Goal: Transaction & Acquisition: Purchase product/service

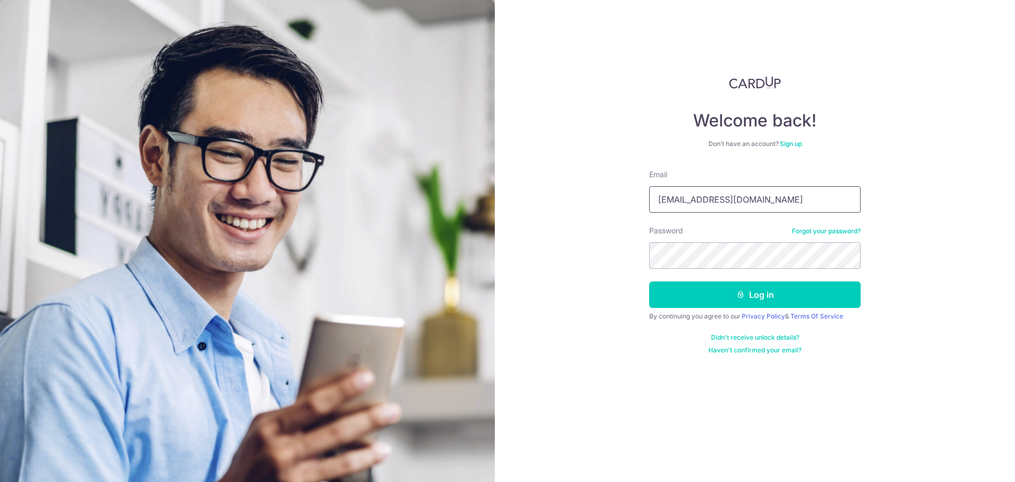
click at [761, 201] on input "singhiyerfamily@gmail.com" at bounding box center [755, 199] width 212 height 26
type input "hydseasing@gmail.com"
click at [736, 286] on button "Log in" at bounding box center [755, 294] width 212 height 26
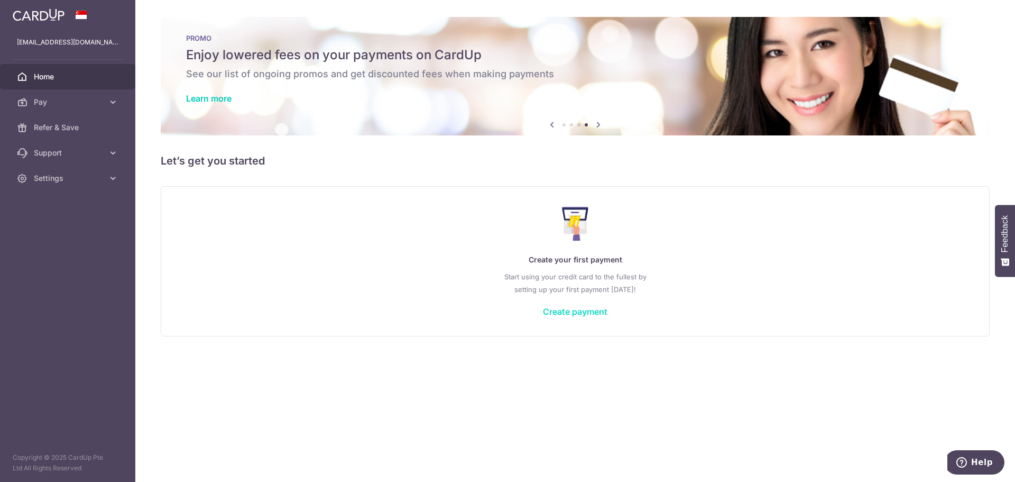
click at [554, 309] on link "Create payment" at bounding box center [575, 311] width 65 height 11
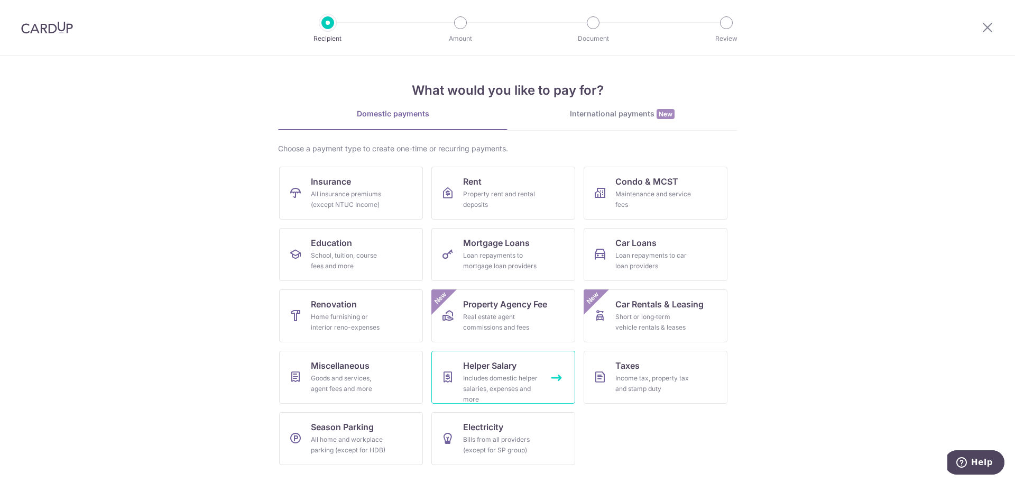
click at [503, 373] on div "Includes domestic helper salaries, expenses and more" at bounding box center [501, 389] width 76 height 32
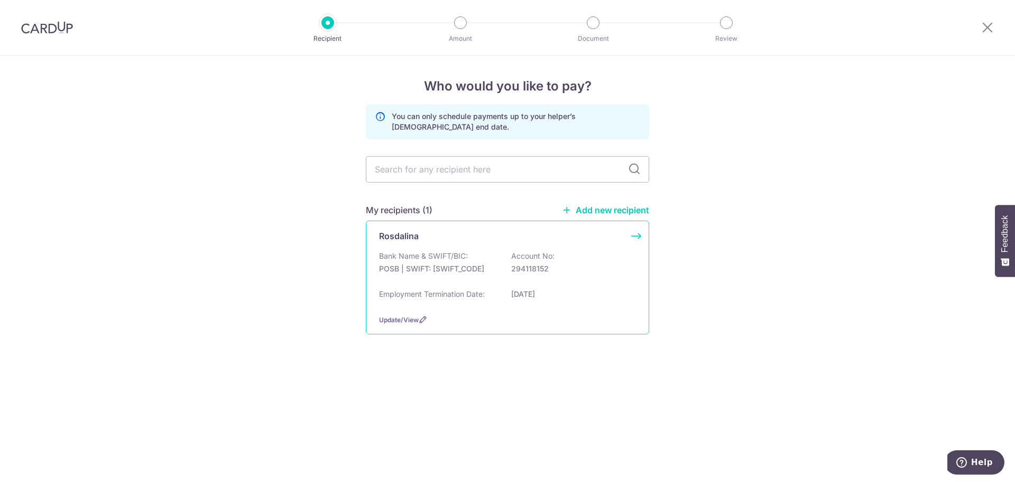
click at [482, 269] on p "POSB | SWIFT: DBSSSGSGXXX" at bounding box center [438, 268] width 118 height 11
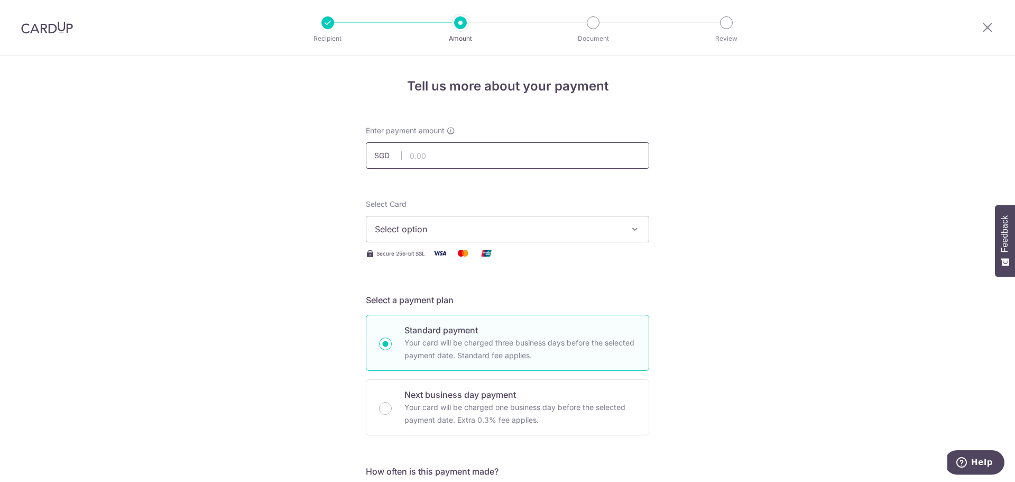
click at [479, 155] on input "text" at bounding box center [507, 155] width 283 height 26
type input "750.00"
click at [539, 226] on span "Select option" at bounding box center [498, 229] width 246 height 13
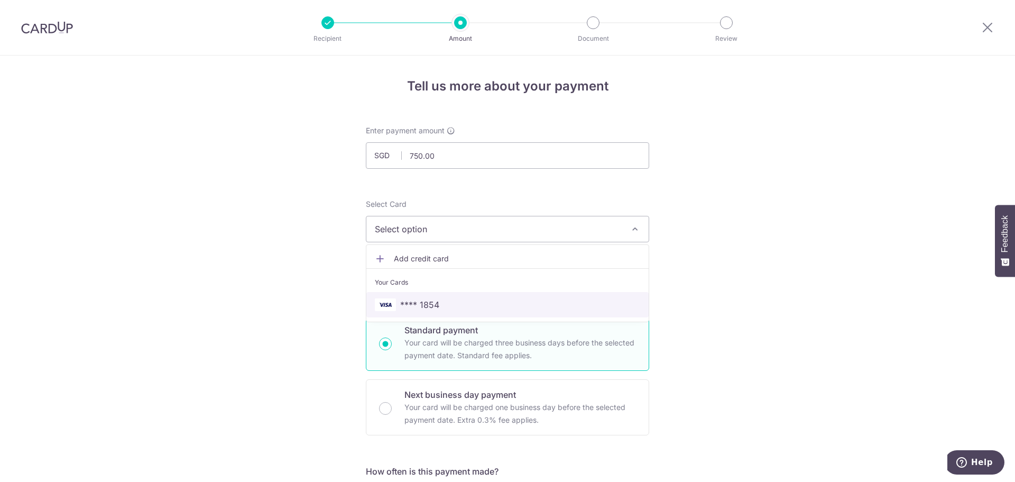
click at [437, 300] on span "**** 1854" at bounding box center [507, 304] width 265 height 13
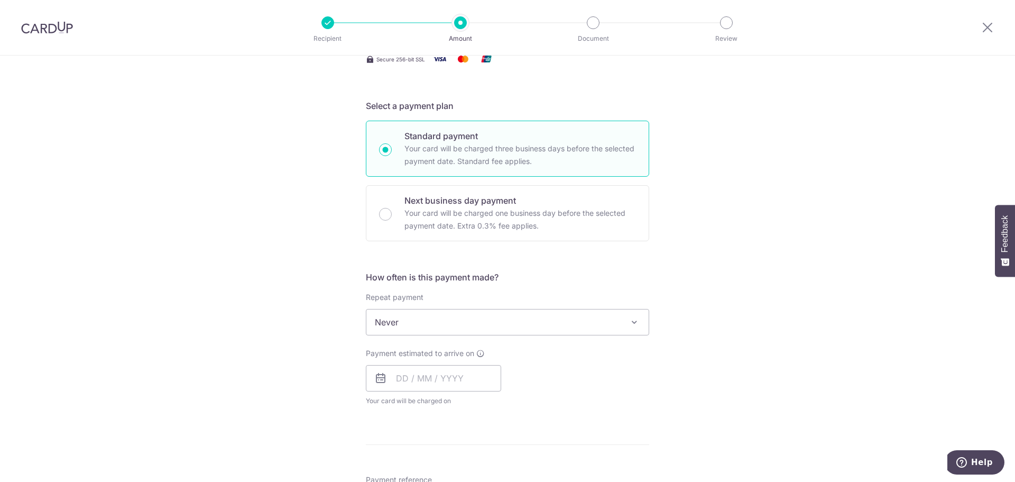
scroll to position [212, 0]
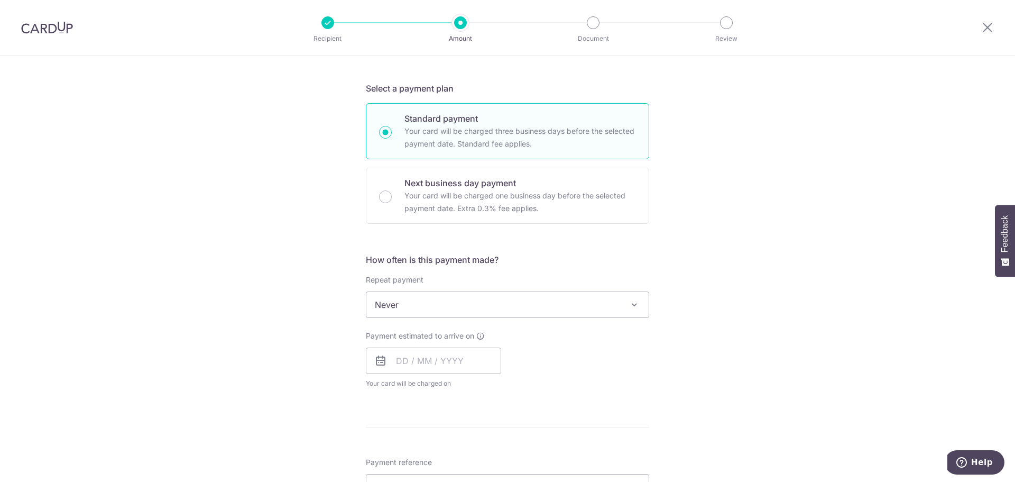
click at [453, 307] on span "Never" at bounding box center [507, 304] width 282 height 25
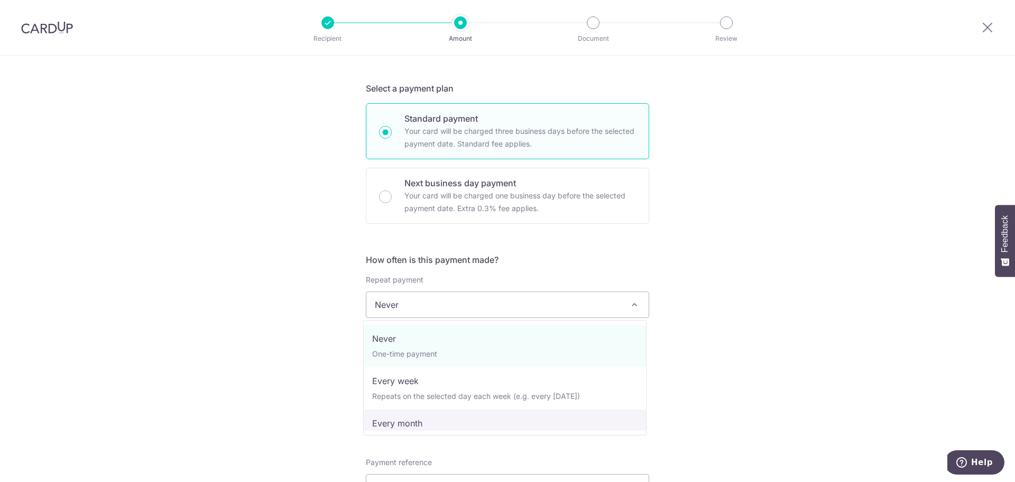
select select "3"
type input "07/09/2027"
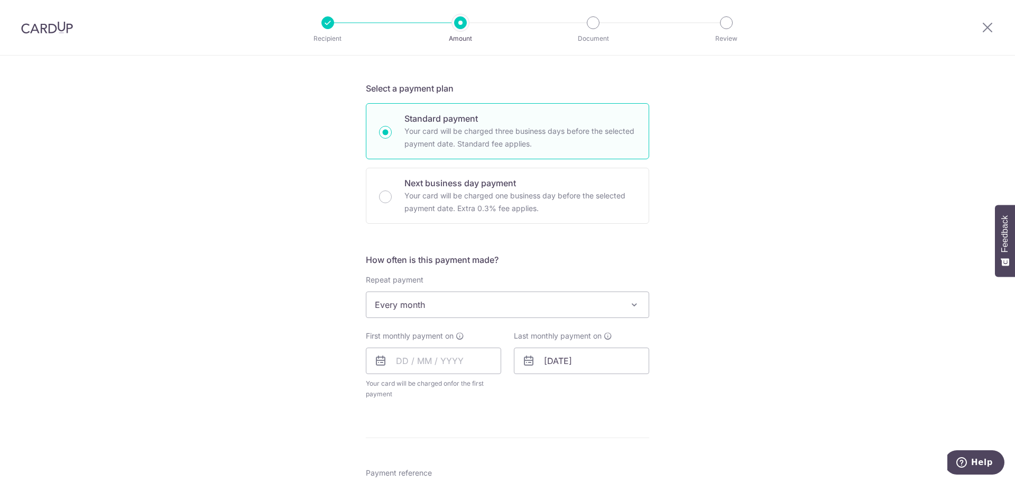
click at [290, 407] on div "Tell us more about your payment Enter payment amount SGD 750.00 750.00 Select C…" at bounding box center [507, 327] width 1015 height 967
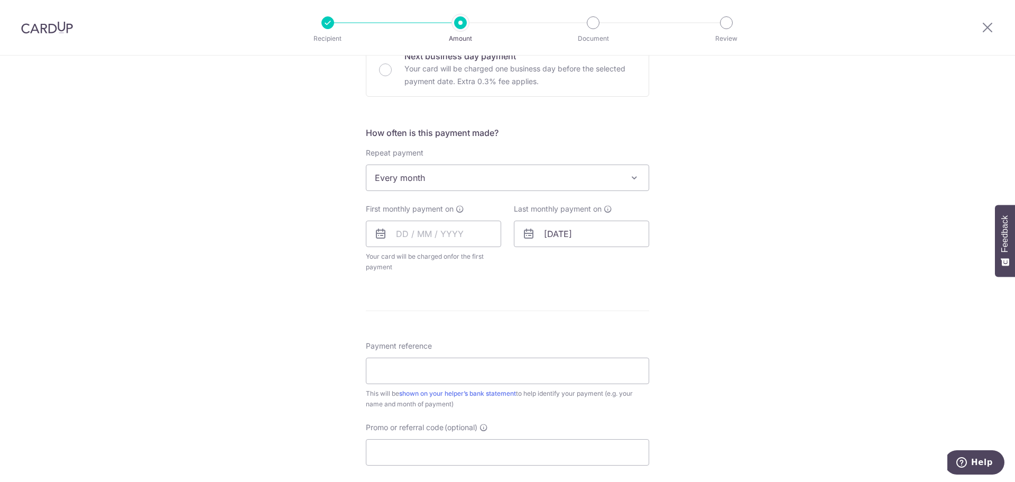
scroll to position [360, 0]
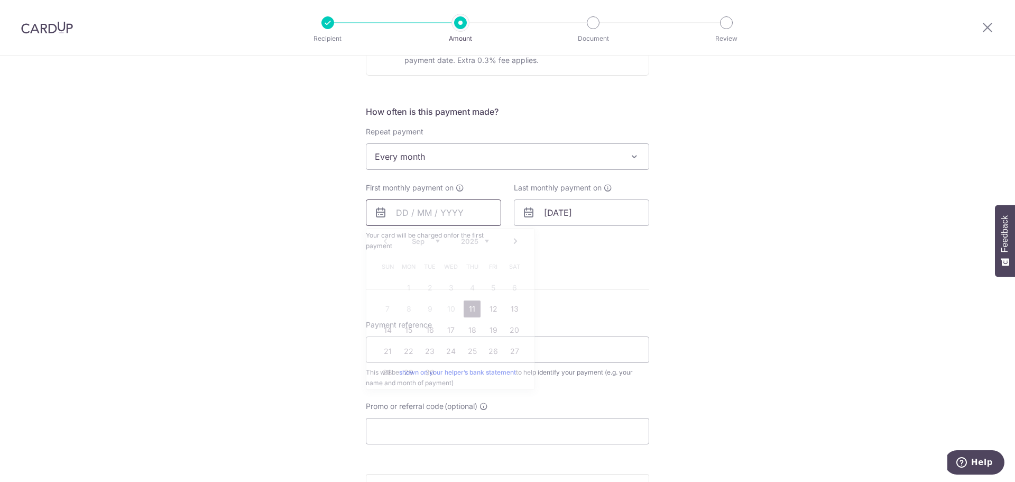
click at [460, 218] on input "text" at bounding box center [433, 212] width 135 height 26
click at [295, 298] on div "Tell us more about your payment Enter payment amount SGD 750.00 750.00 Select C…" at bounding box center [507, 179] width 1015 height 967
click at [447, 214] on input "text" at bounding box center [433, 212] width 135 height 26
click at [470, 329] on link "18" at bounding box center [472, 330] width 17 height 17
type input "18/09/2025"
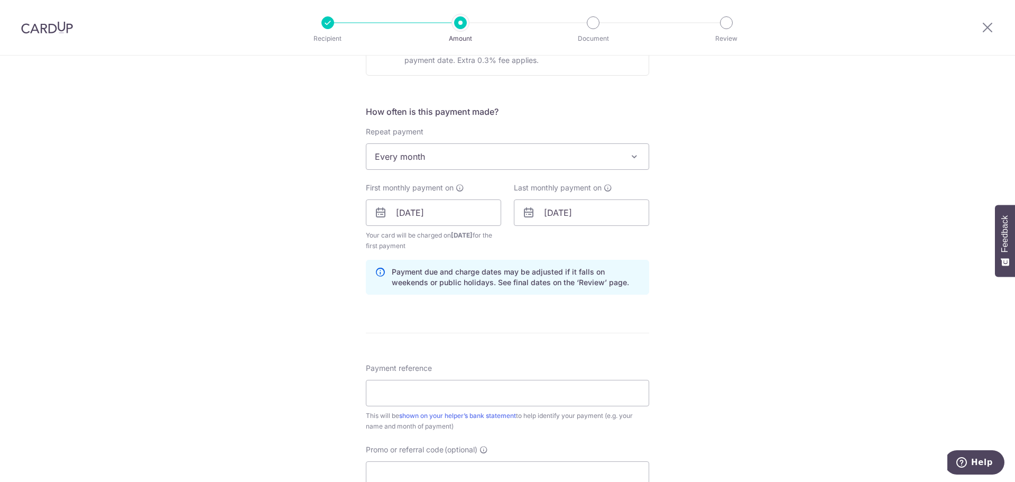
click at [284, 296] on div "Tell us more about your payment Enter payment amount SGD 750.00 750.00 Select C…" at bounding box center [507, 201] width 1015 height 1011
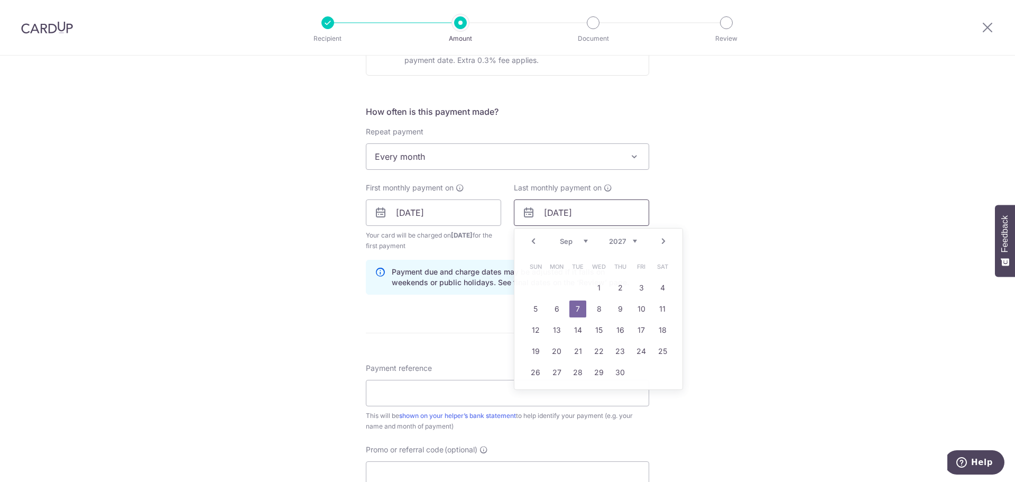
click at [597, 217] on input "07/09/2027" at bounding box center [581, 212] width 135 height 26
click at [528, 239] on link "Prev" at bounding box center [533, 241] width 13 height 13
click at [595, 327] on link "18" at bounding box center [599, 330] width 17 height 17
type input "18/08/2027"
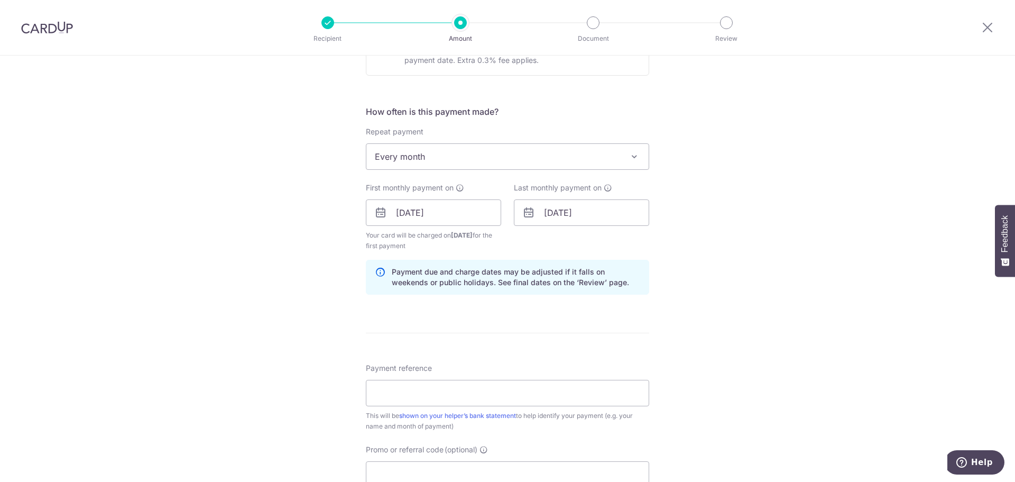
click at [324, 323] on div "Tell us more about your payment Enter payment amount SGD 750.00 750.00 Select C…" at bounding box center [507, 201] width 1015 height 1011
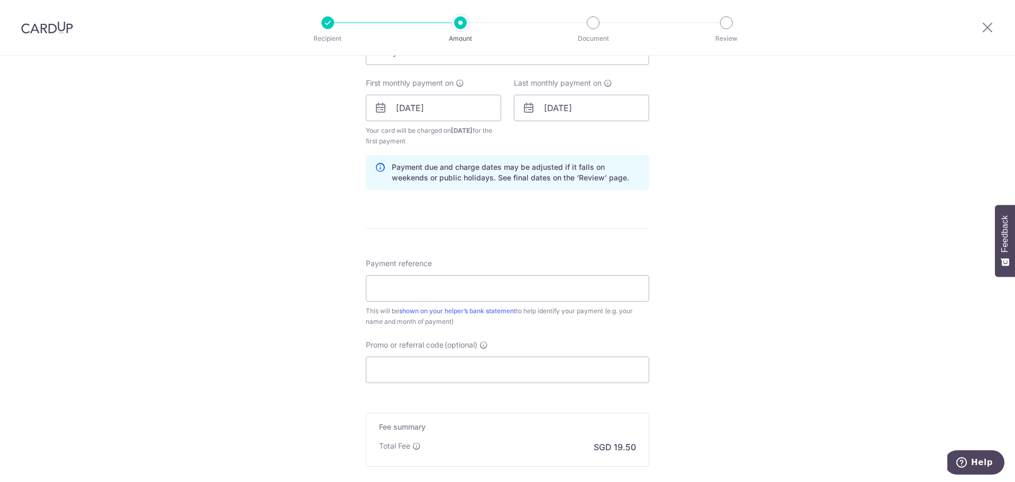
scroll to position [465, 0]
click at [416, 283] on input "Payment reference" at bounding box center [507, 287] width 283 height 26
type input "SALARY"
click at [392, 370] on input "Promo or referral code (optional)" at bounding box center [507, 368] width 283 height 26
paste input "3HOME25R"
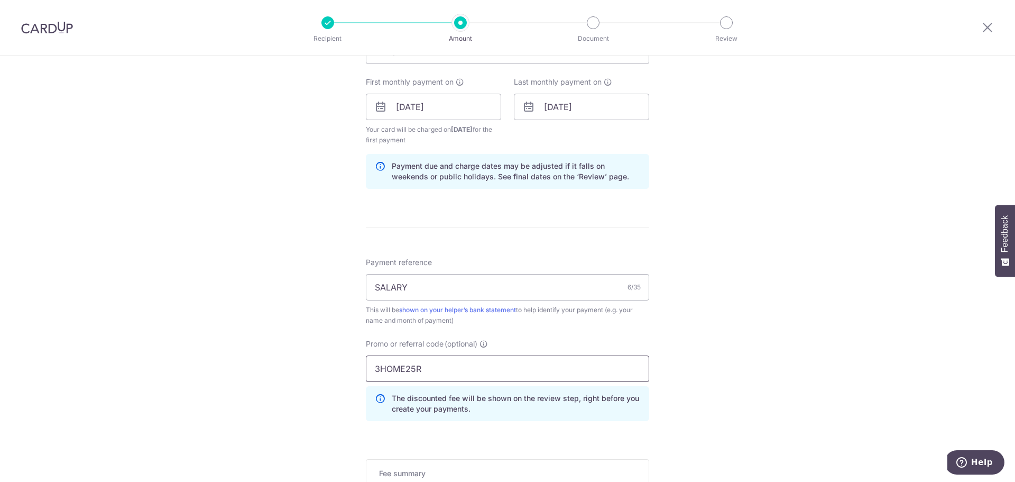
type input "3HOME25R"
click at [223, 388] on div "Tell us more about your payment Enter payment amount SGD 750.00 750.00 Select C…" at bounding box center [507, 119] width 1015 height 1058
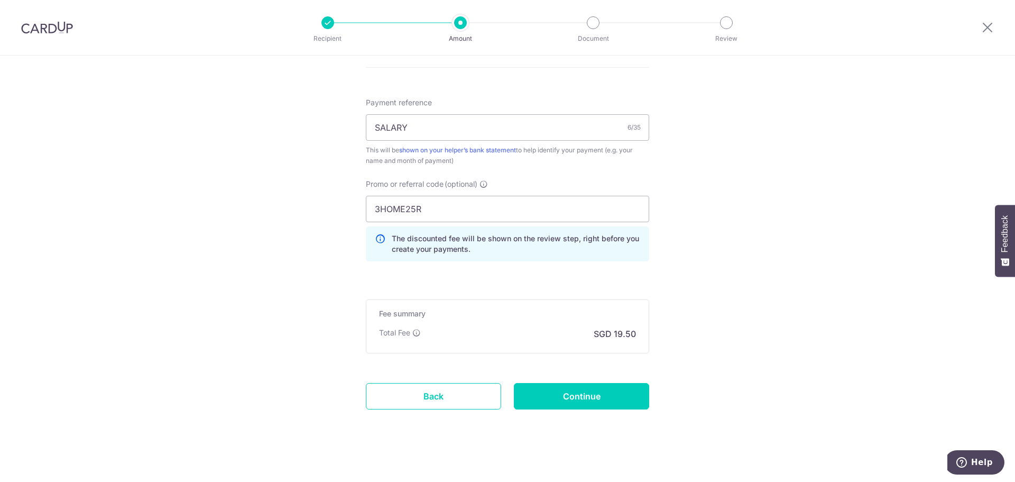
scroll to position [632, 0]
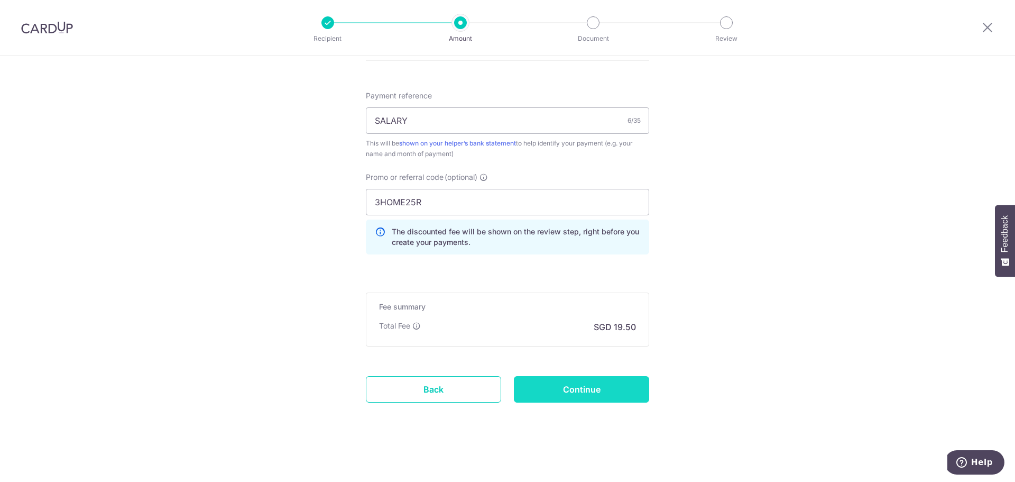
click at [562, 387] on input "Continue" at bounding box center [581, 389] width 135 height 26
type input "Create Schedule"
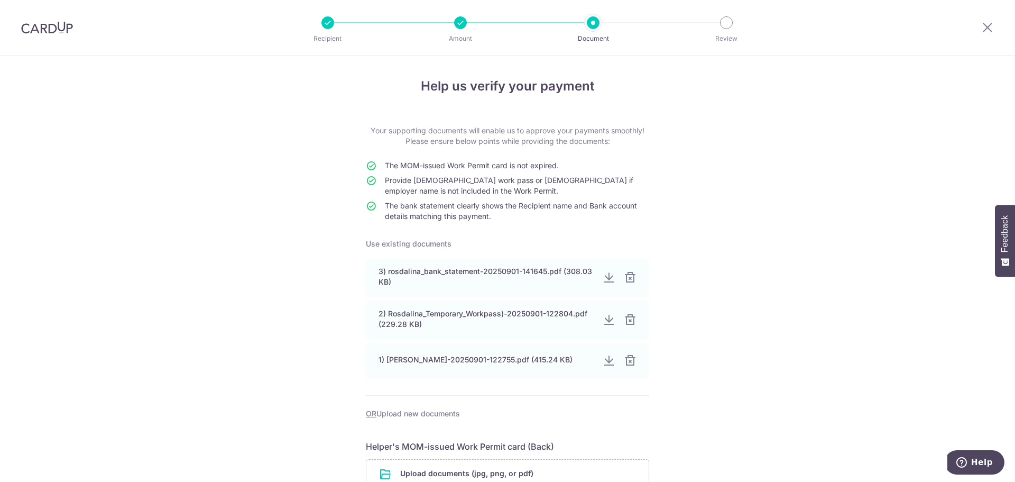
click at [813, 306] on div "Help us verify your payment Your supporting documents will enable us to approve…" at bounding box center [507, 454] width 1015 height 797
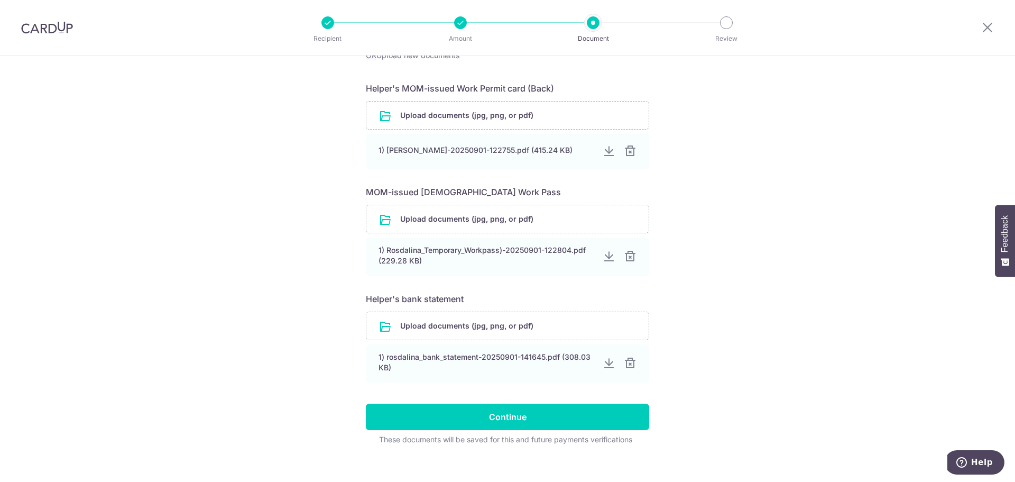
scroll to position [360, 0]
click at [421, 359] on div "1) rosdalina_bank_statement-20250901-141645.pdf (308.03 KB)" at bounding box center [486, 361] width 215 height 21
click at [609, 366] on div at bounding box center [608, 362] width 13 height 13
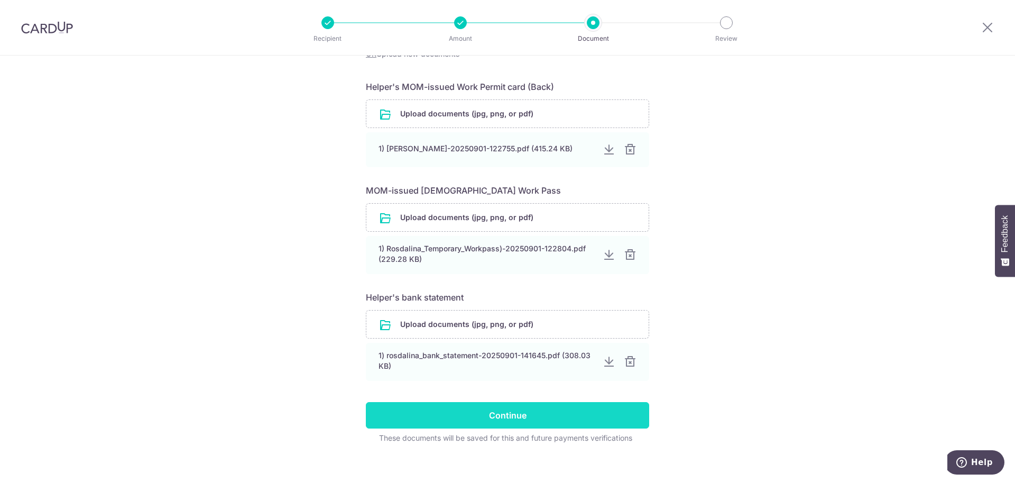
click at [472, 418] on input "Continue" at bounding box center [507, 415] width 283 height 26
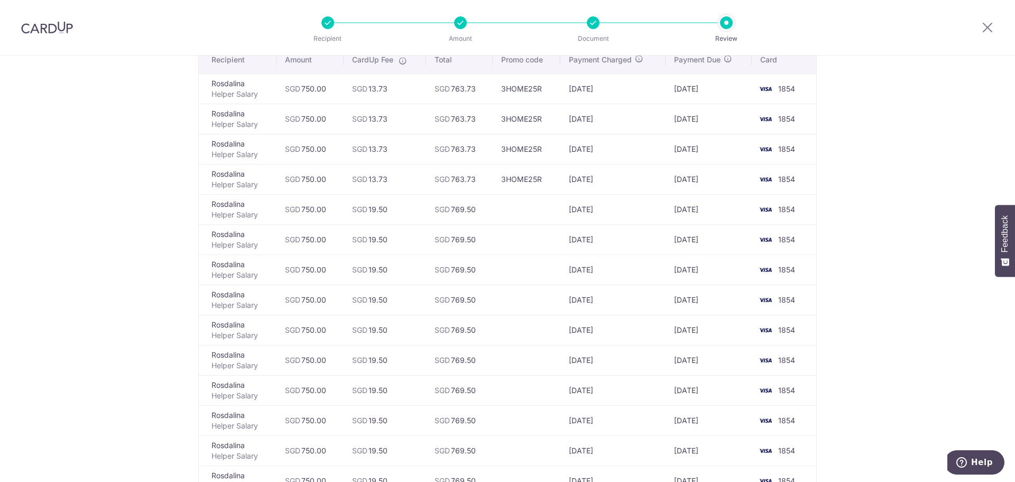
scroll to position [70, 0]
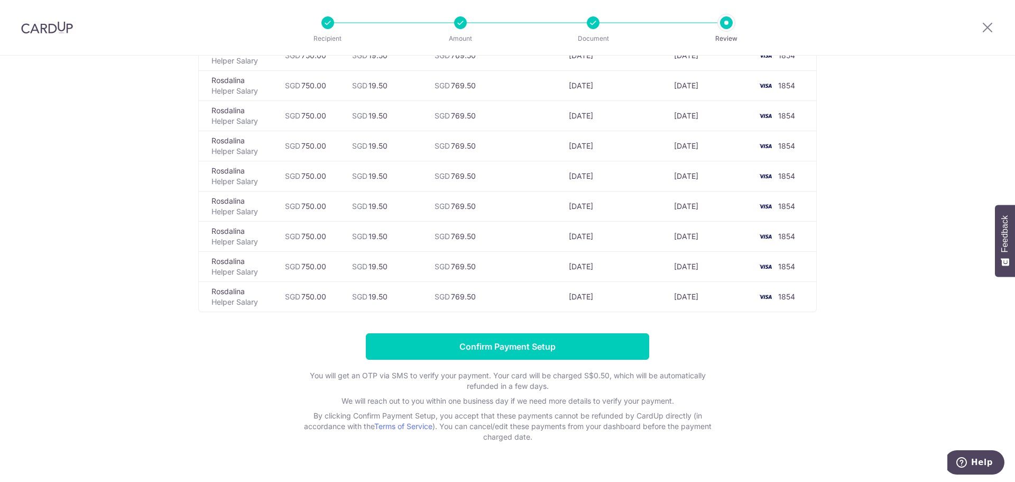
scroll to position [599, 0]
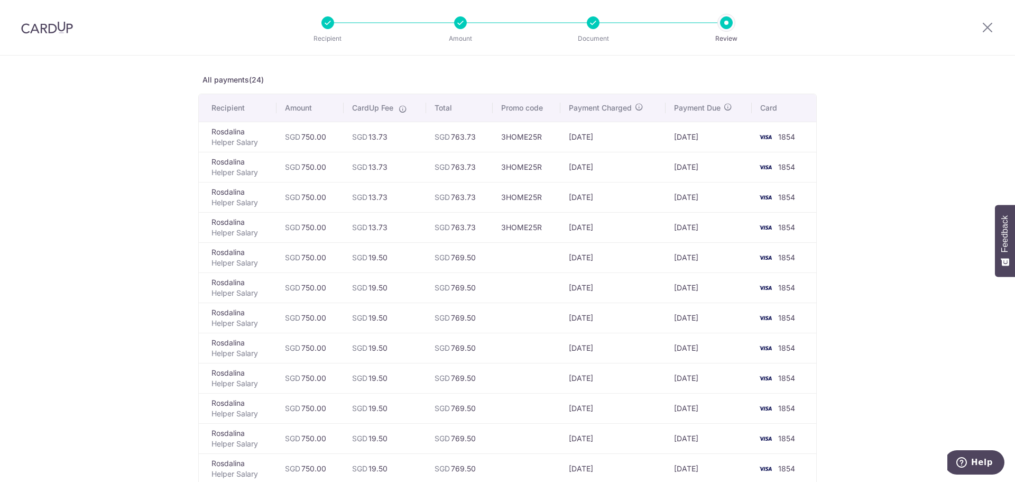
scroll to position [0, 0]
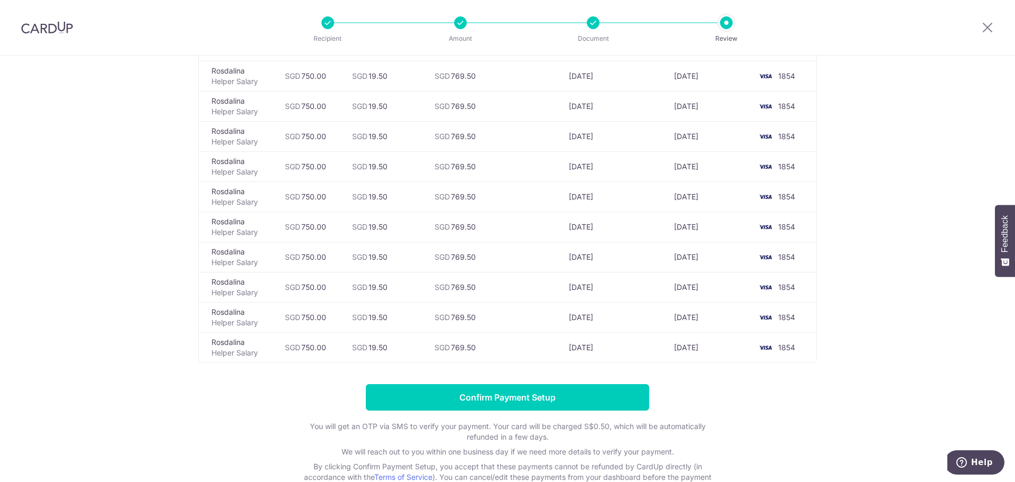
scroll to position [599, 0]
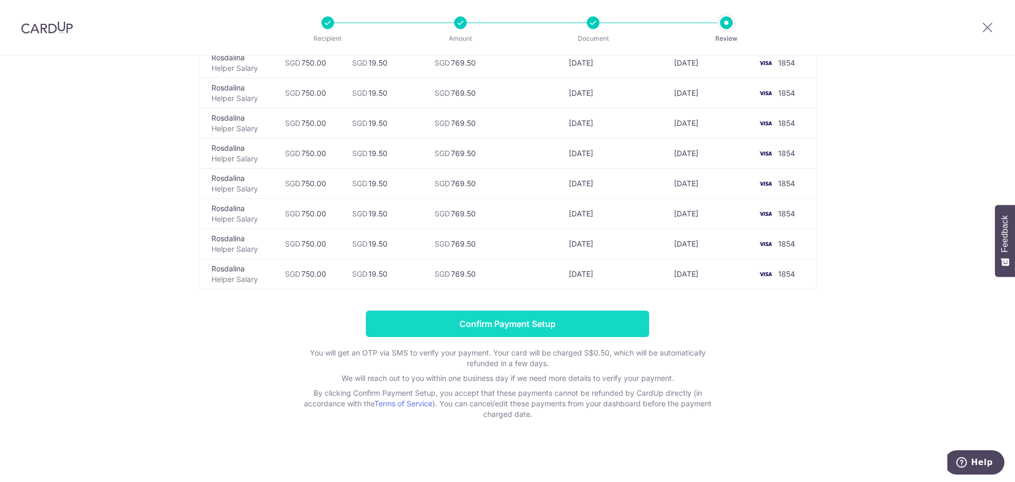
click at [508, 323] on input "Confirm Payment Setup" at bounding box center [507, 323] width 283 height 26
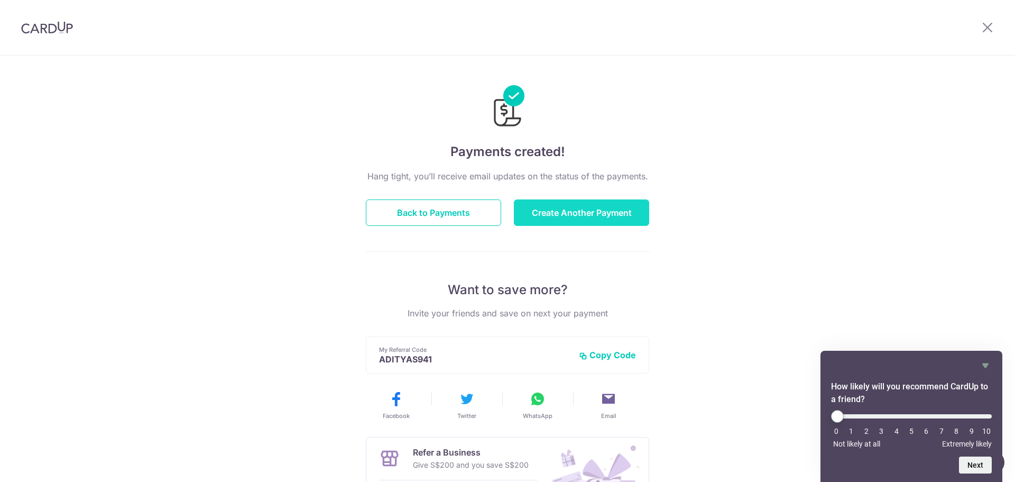
click at [600, 205] on button "Create Another Payment" at bounding box center [581, 212] width 135 height 26
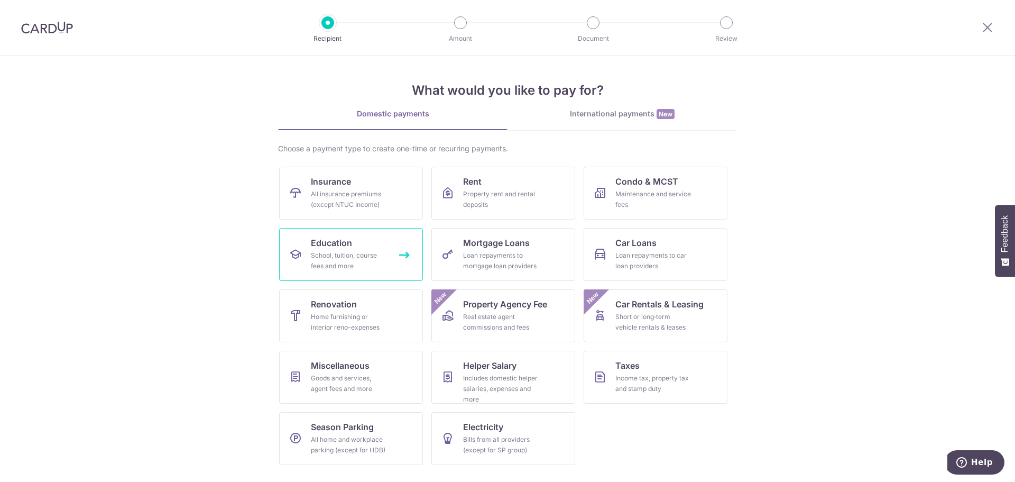
click at [354, 253] on div "School, tuition, course fees and more" at bounding box center [349, 260] width 76 height 21
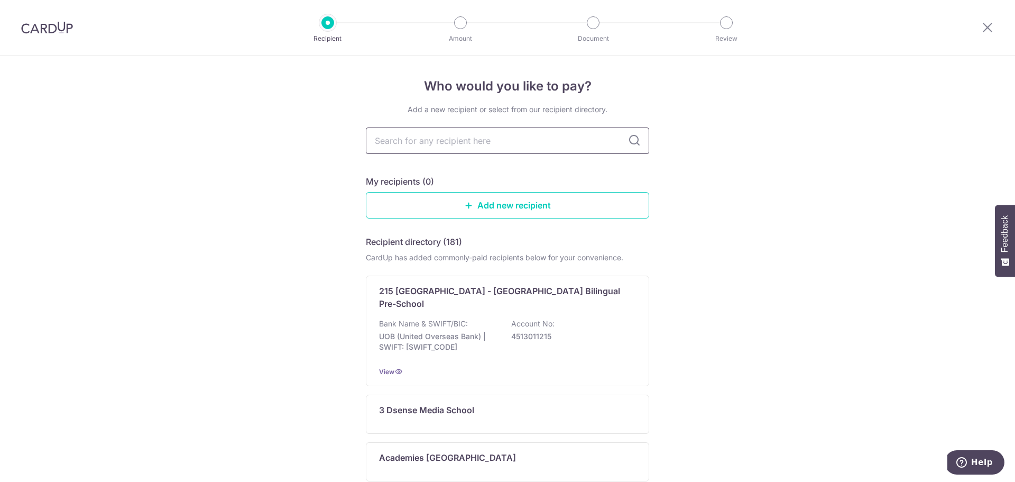
click at [444, 141] on input "text" at bounding box center [507, 140] width 283 height 26
click at [418, 136] on input "text" at bounding box center [507, 140] width 283 height 26
type input "UWCSEA"
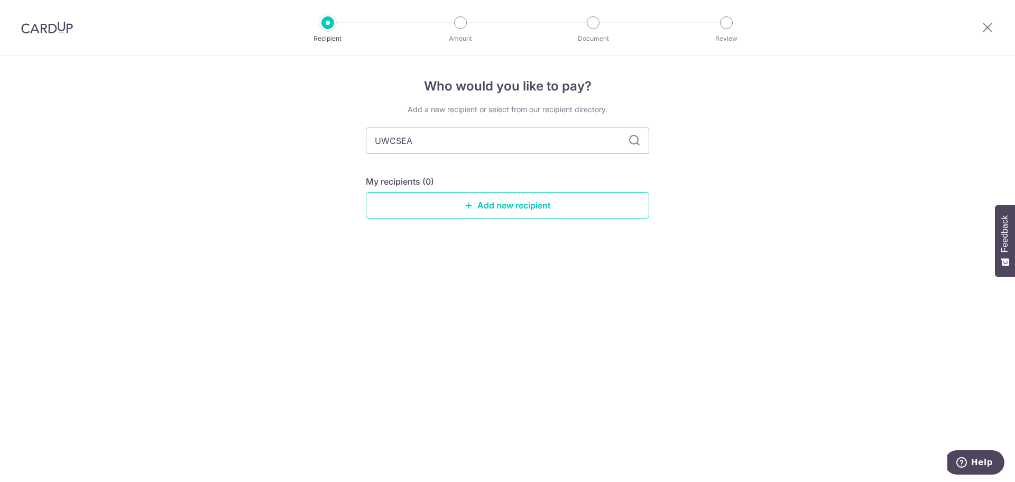
click at [639, 140] on icon at bounding box center [634, 140] width 13 height 13
click at [638, 131] on input "UWCSEA" at bounding box center [507, 140] width 283 height 26
click at [510, 144] on input "UWCSEA" at bounding box center [507, 140] width 283 height 26
click at [509, 144] on input "UWCSEA" at bounding box center [507, 140] width 283 height 26
type input "UW"
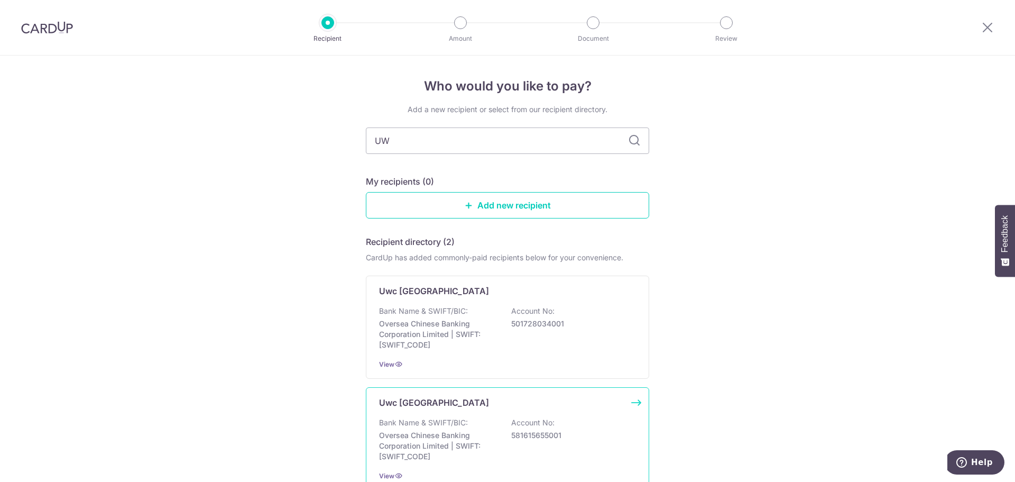
click at [428, 397] on p "Uwc South East Asia East Campus" at bounding box center [434, 402] width 110 height 13
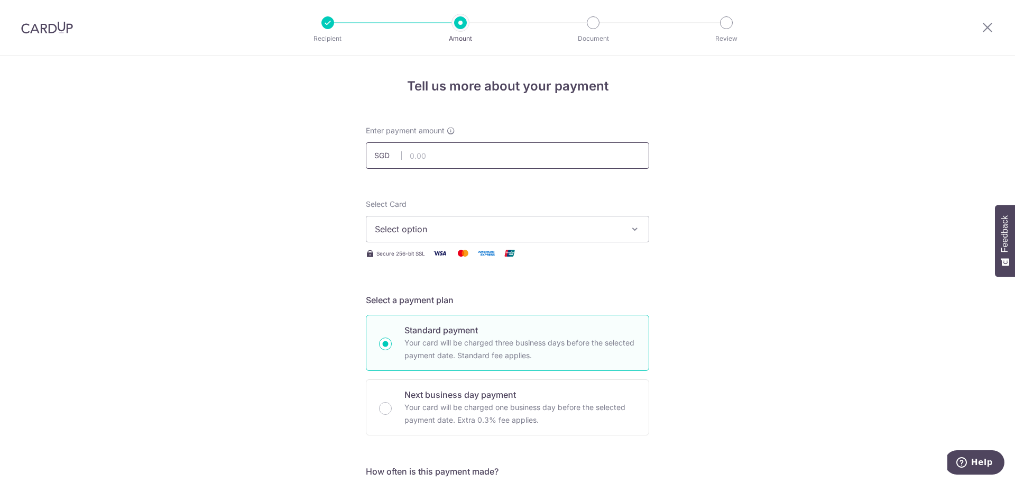
click at [439, 155] on input "text" at bounding box center [507, 155] width 283 height 26
type input "17,741.00"
click at [420, 233] on span "Select option" at bounding box center [498, 229] width 246 height 13
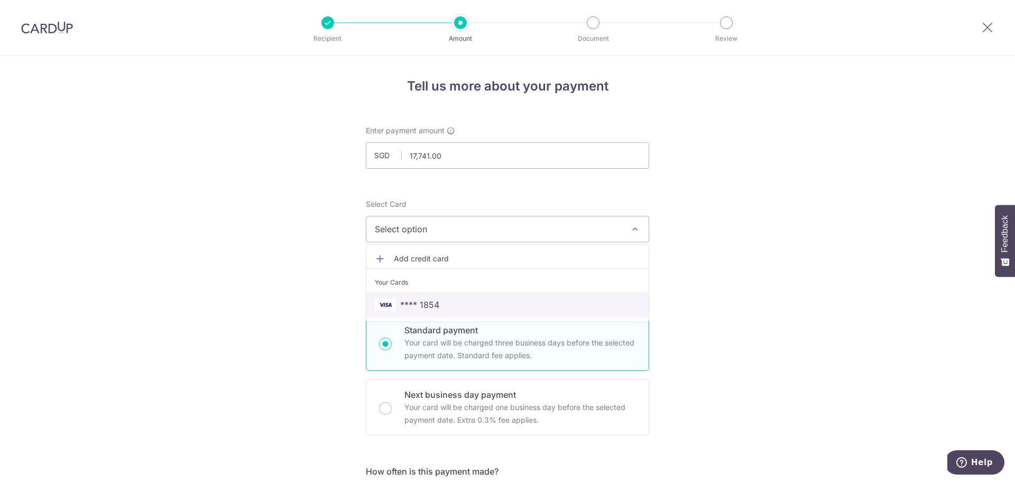
click at [422, 298] on span "**** 1854" at bounding box center [419, 304] width 39 height 13
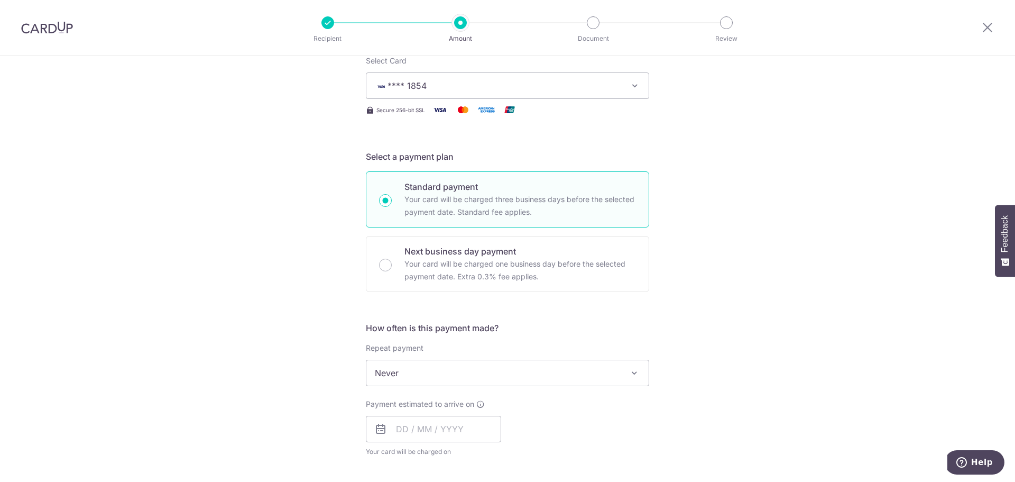
scroll to position [148, 0]
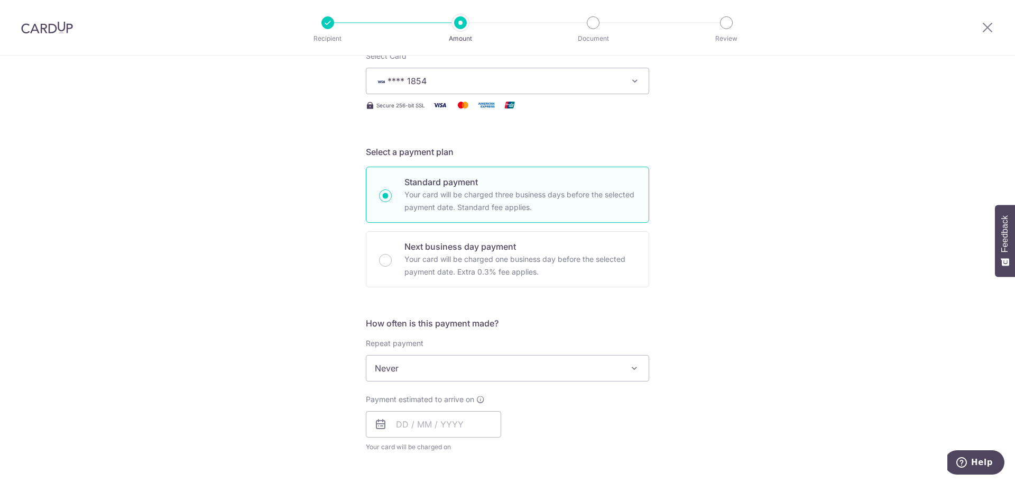
click at [411, 365] on span "Never" at bounding box center [507, 367] width 282 height 25
click at [519, 366] on span "Never" at bounding box center [507, 367] width 282 height 25
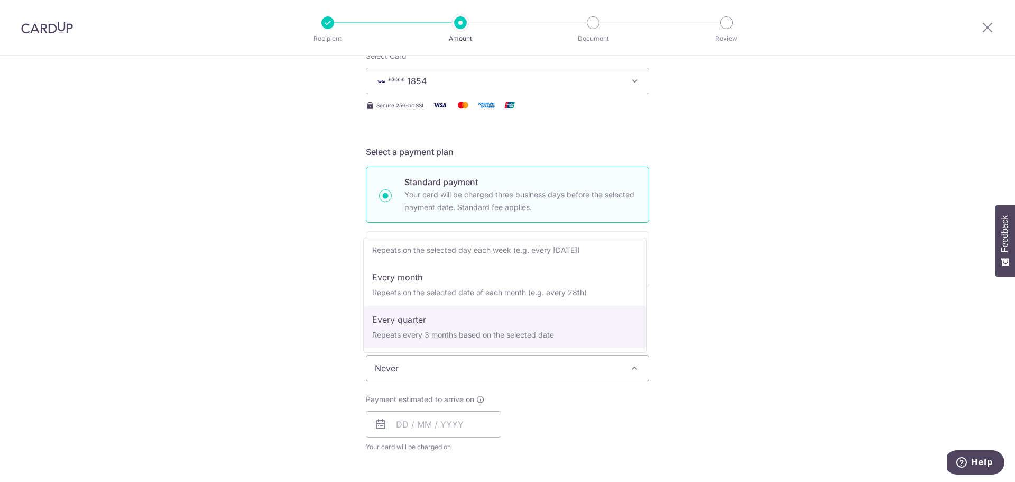
scroll to position [106, 0]
select select "5"
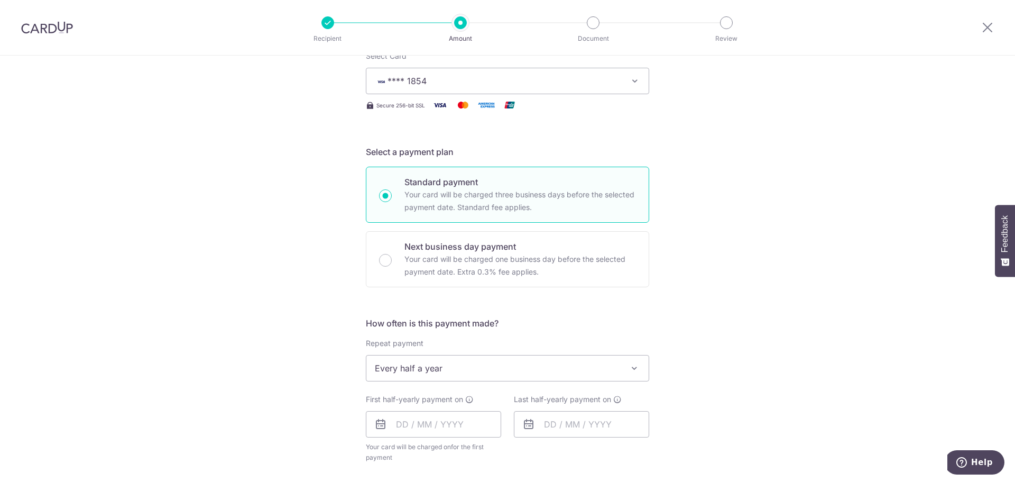
click at [285, 389] on div "Tell us more about your payment Enter payment amount SGD 17,741.00 17741.00 Sel…" at bounding box center [507, 390] width 1015 height 967
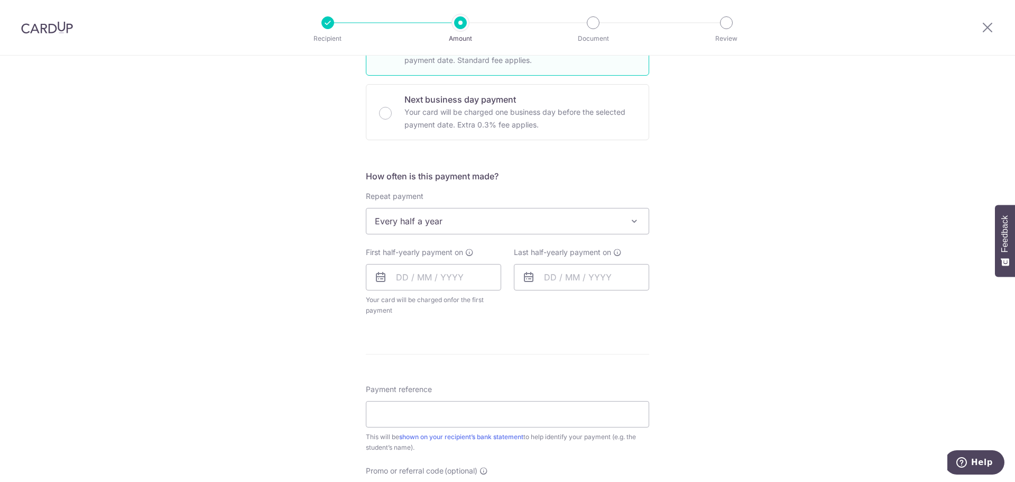
scroll to position [296, 0]
click at [406, 278] on input "text" at bounding box center [433, 276] width 135 height 26
click at [432, 306] on select "Sep Oct Nov Dec" at bounding box center [426, 304] width 28 height 8
click at [407, 376] on link "8" at bounding box center [408, 372] width 17 height 17
type input "08/12/2025"
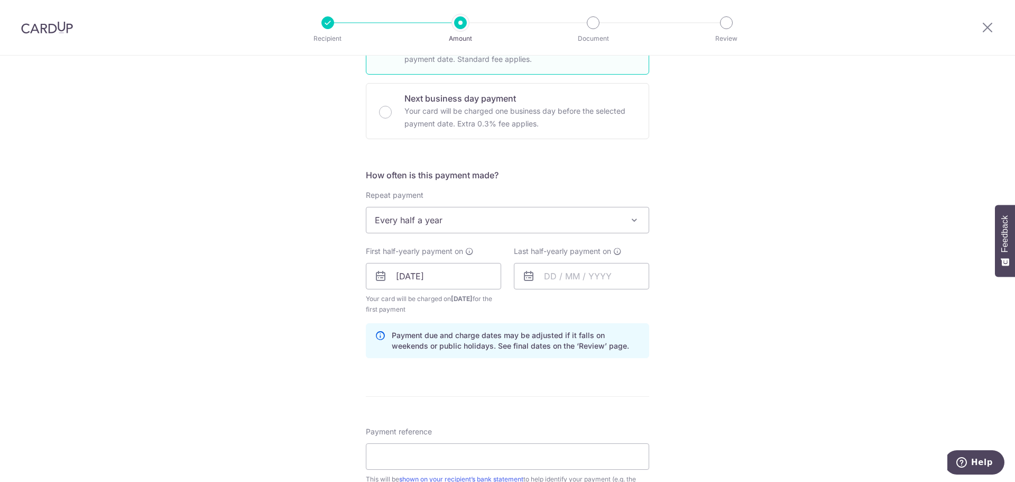
click at [673, 333] on div "Tell us more about your payment Enter payment amount SGD 17,741.00 17741.00 Sel…" at bounding box center [507, 264] width 1015 height 1011
click at [548, 277] on input "text" at bounding box center [581, 276] width 135 height 26
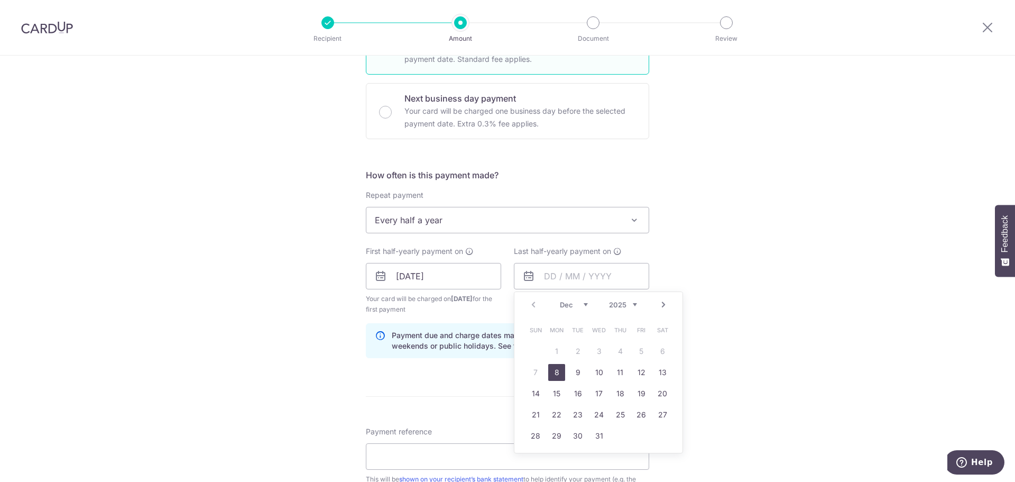
click at [511, 221] on span "Every half a year" at bounding box center [507, 219] width 282 height 25
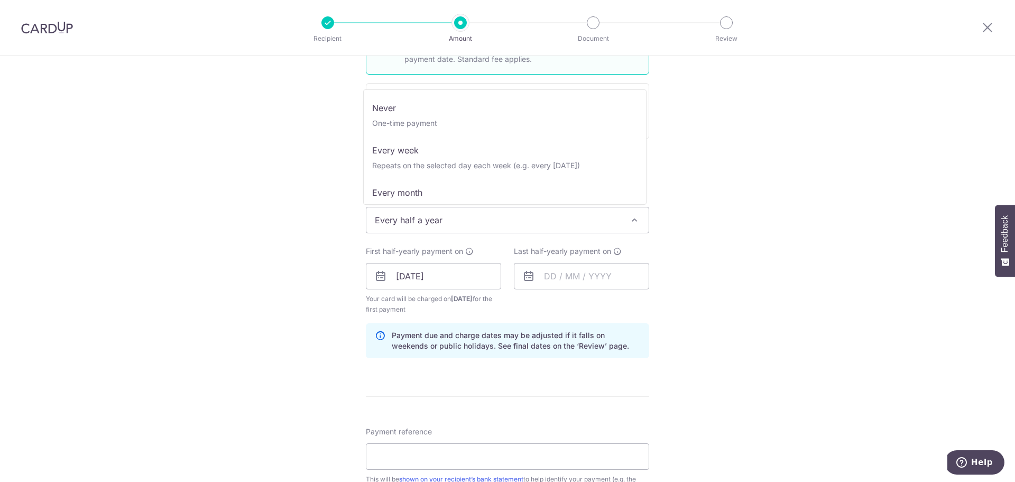
scroll to position [106, 0]
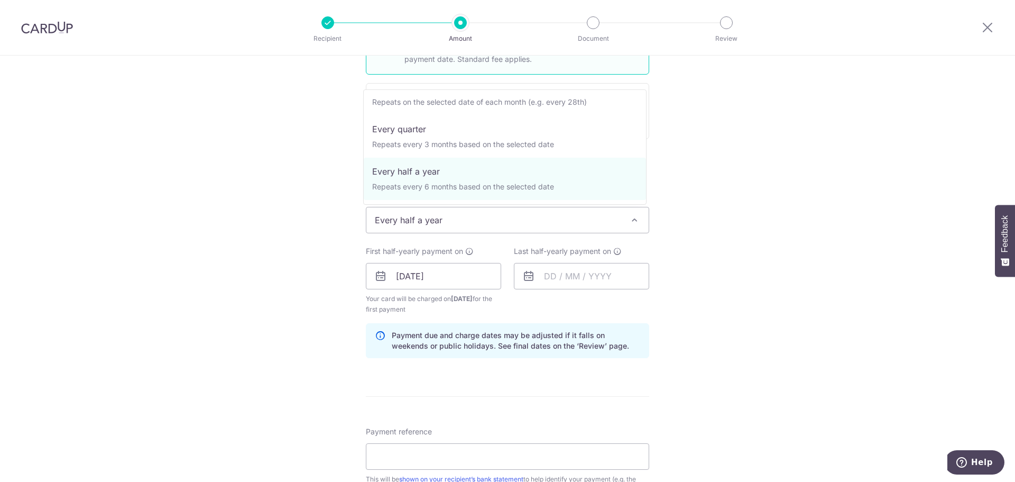
click at [613, 219] on span "Every half a year" at bounding box center [507, 219] width 282 height 25
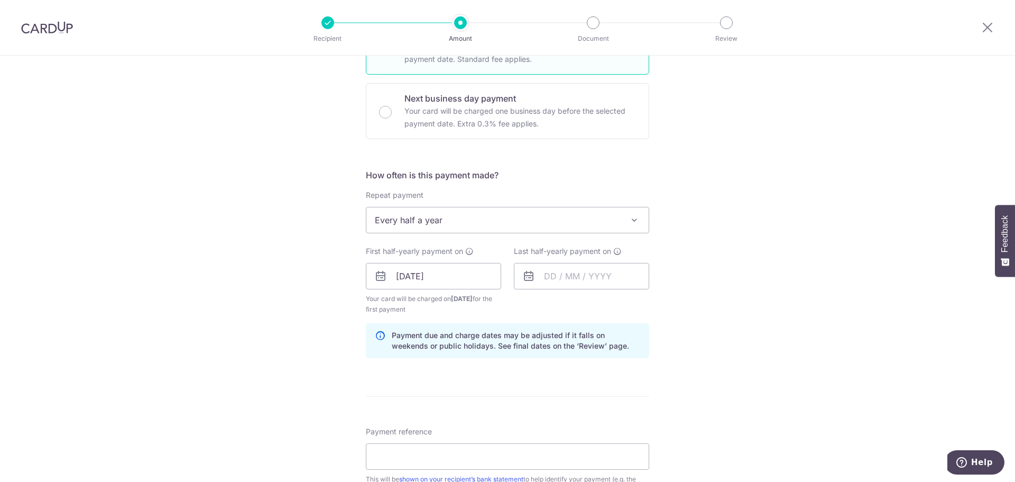
click at [613, 219] on span "Every half a year" at bounding box center [507, 219] width 282 height 25
click at [617, 221] on span "Every half a year" at bounding box center [507, 219] width 282 height 25
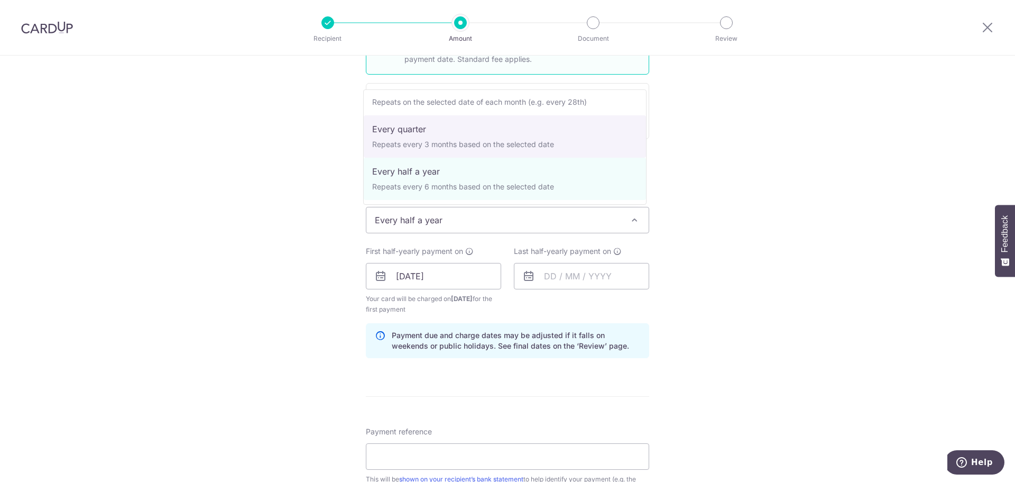
select select "4"
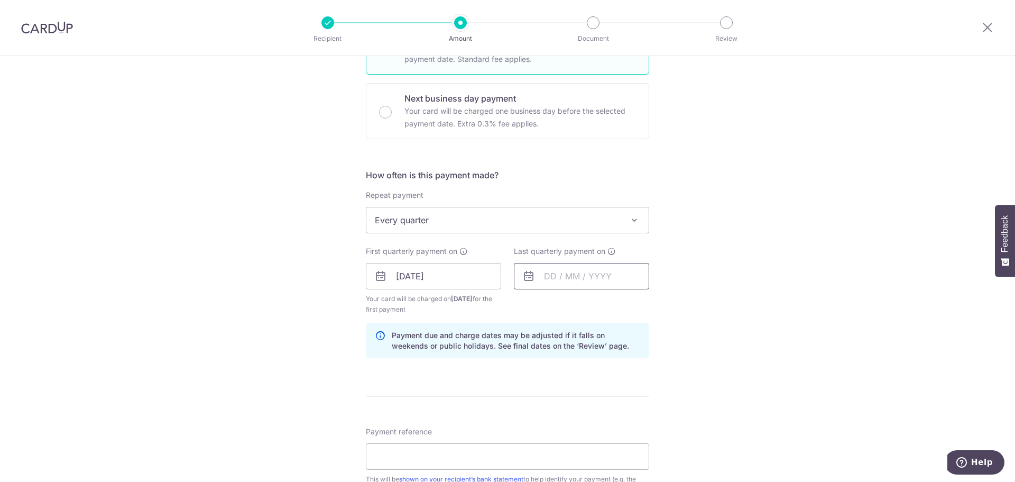
click at [559, 282] on input "text" at bounding box center [581, 276] width 135 height 26
click at [583, 306] on select "Sep Oct Nov Dec" at bounding box center [574, 304] width 28 height 8
click at [626, 303] on select "2025 2026 2027 2028 2029 2030 2031 2032 2033 2034 2035" at bounding box center [623, 304] width 28 height 8
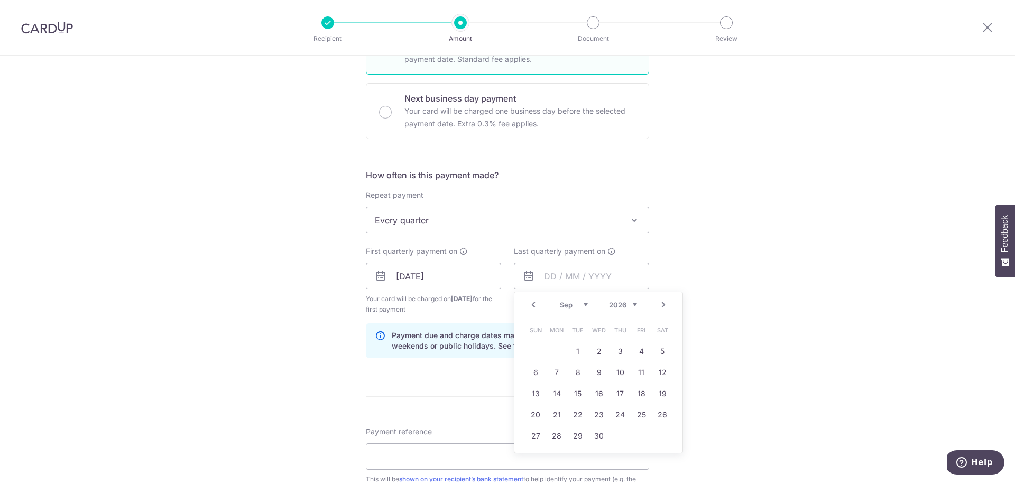
click at [581, 305] on select "Jan Feb Mar Apr May Jun Jul Aug Sep Oct Nov Dec" at bounding box center [574, 304] width 28 height 8
click at [556, 374] on link "9" at bounding box center [556, 372] width 17 height 17
type input "09/03/2026"
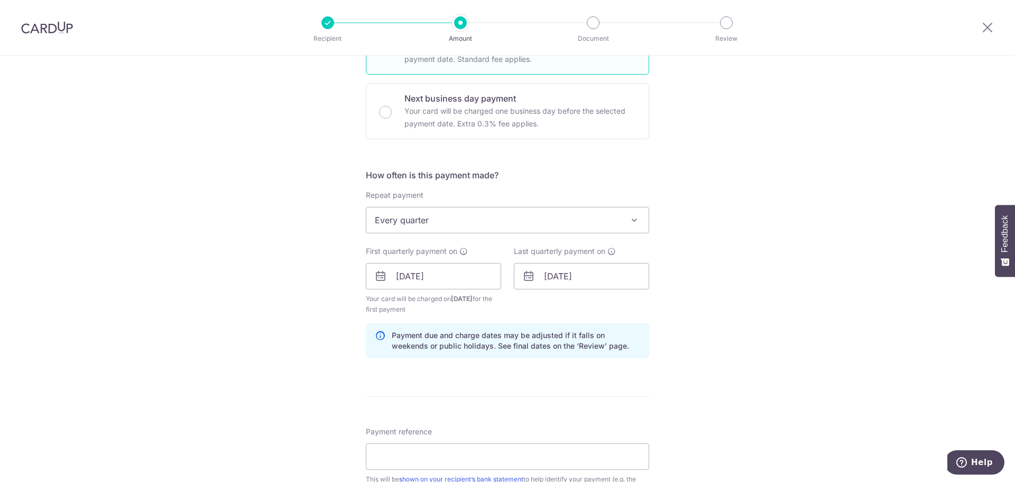
click at [731, 329] on div "Tell us more about your payment Enter payment amount SGD 17,741.00 17741.00 Sel…" at bounding box center [507, 264] width 1015 height 1011
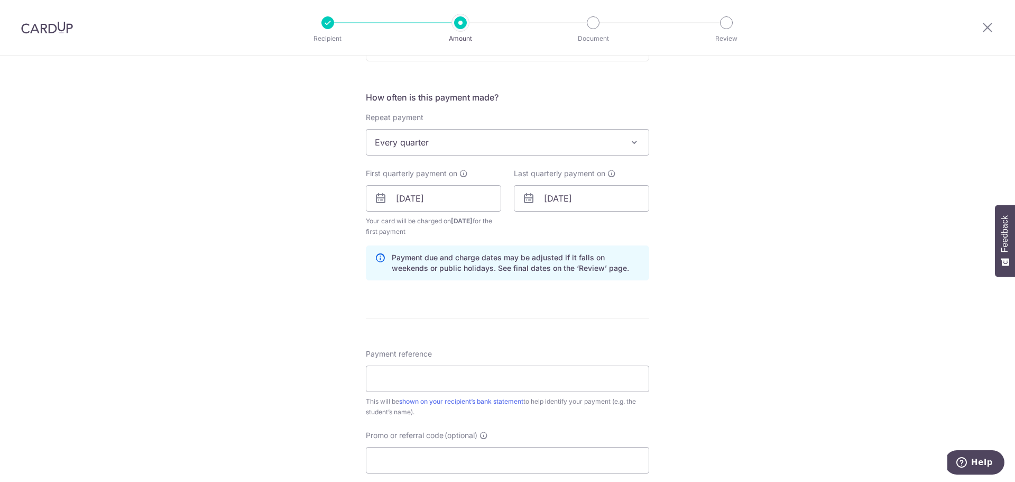
scroll to position [402, 0]
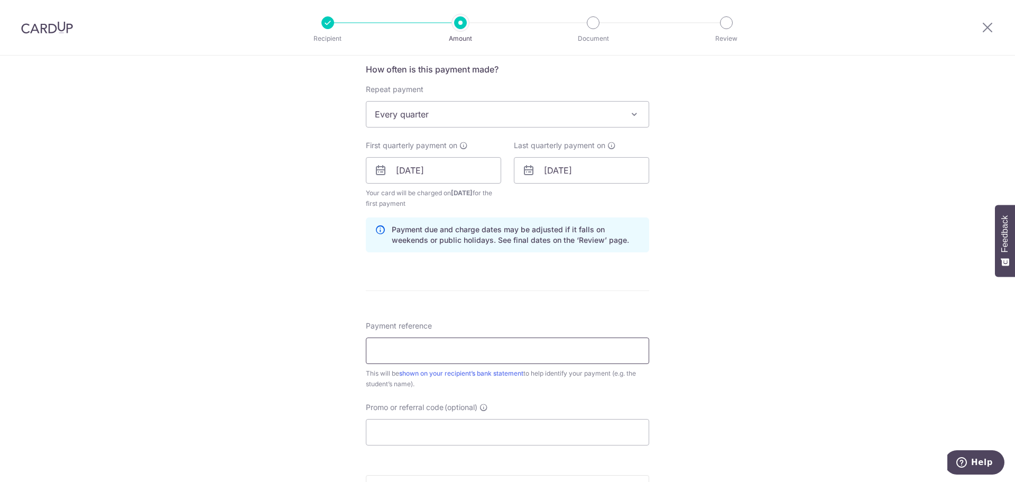
click at [519, 358] on input "Payment reference" at bounding box center [507, 350] width 283 height 26
click at [502, 360] on input "Payment reference" at bounding box center [507, 350] width 283 height 26
type input "Sameeksha Singh - G11"
click at [453, 427] on input "Promo or referral code (optional)" at bounding box center [507, 432] width 283 height 26
paste input "3HOME25R"
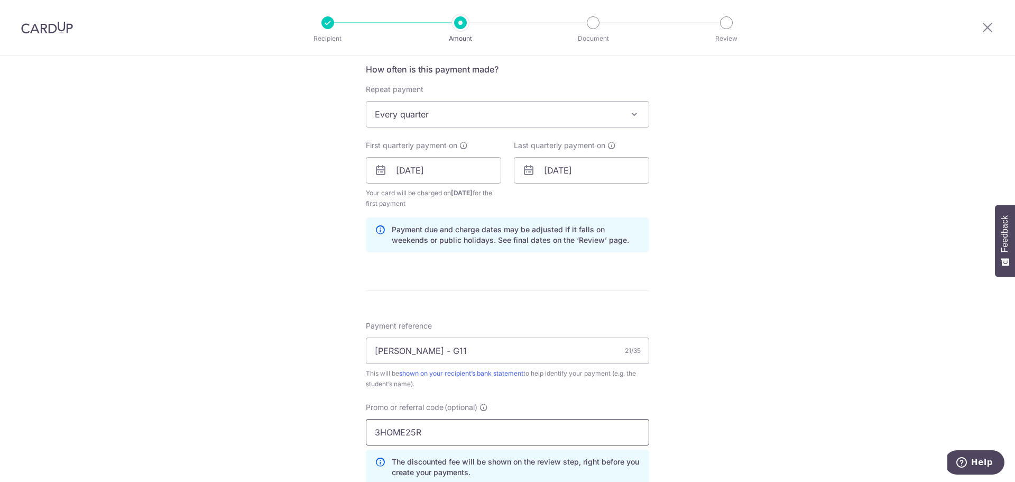
type input "3HOME25R"
click at [704, 421] on div "Tell us more about your payment Enter payment amount SGD 17,741.00 17741.00 Sel…" at bounding box center [507, 183] width 1015 height 1058
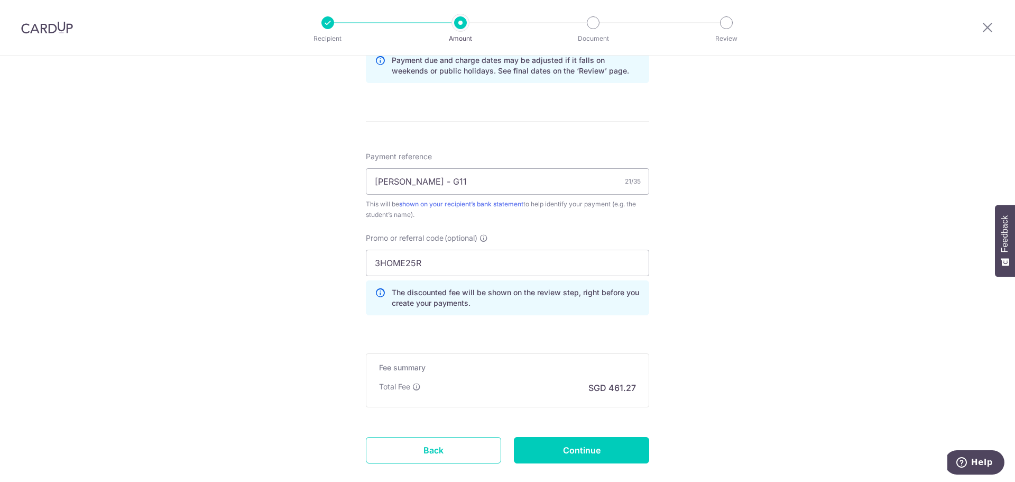
scroll to position [592, 0]
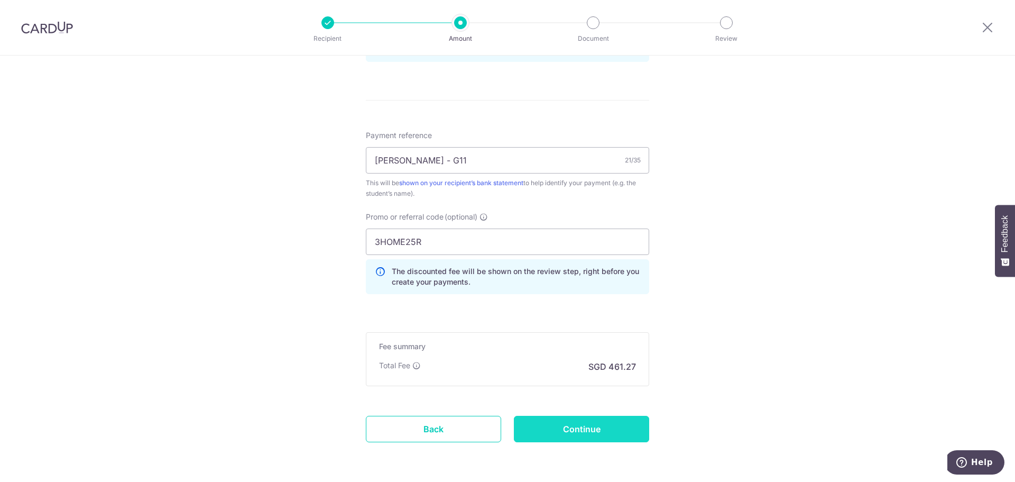
click at [596, 417] on input "Continue" at bounding box center [581, 429] width 135 height 26
type input "Create Schedule"
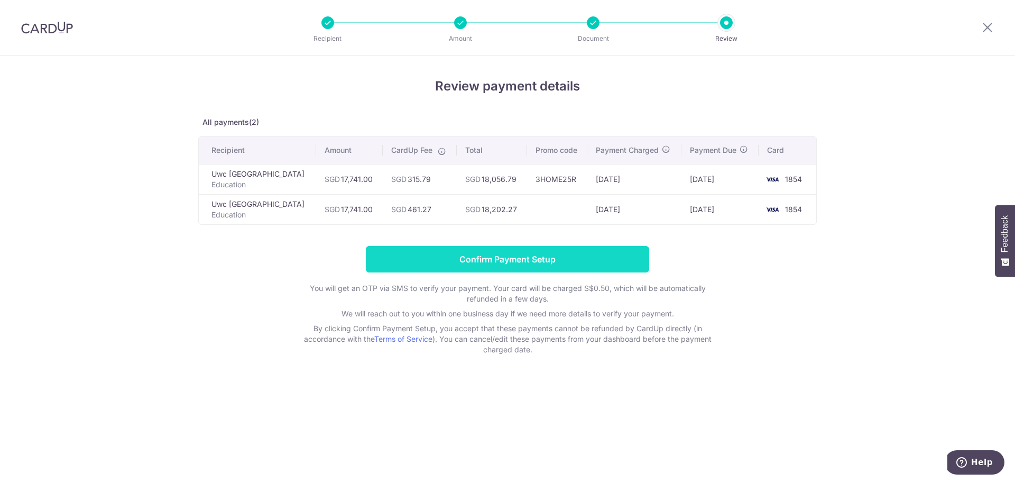
click at [515, 271] on input "Confirm Payment Setup" at bounding box center [507, 259] width 283 height 26
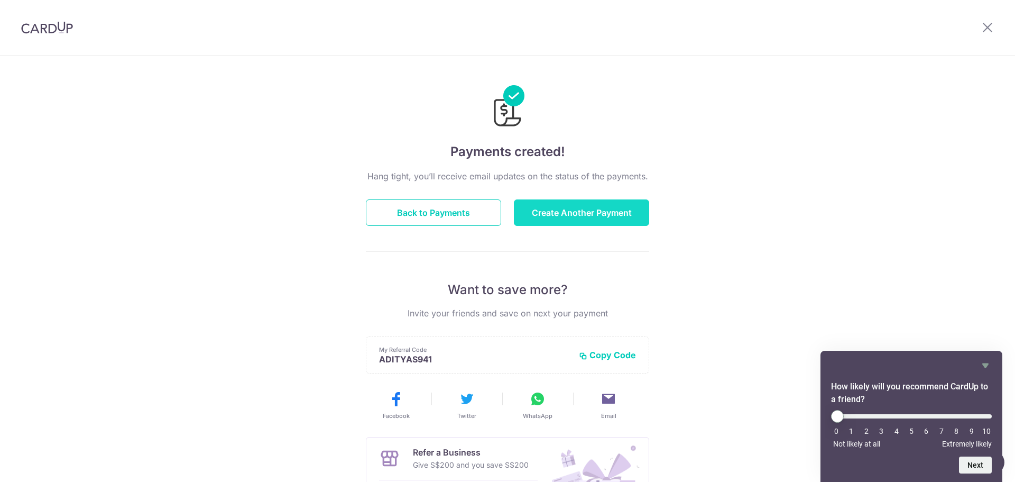
click at [563, 208] on button "Create Another Payment" at bounding box center [581, 212] width 135 height 26
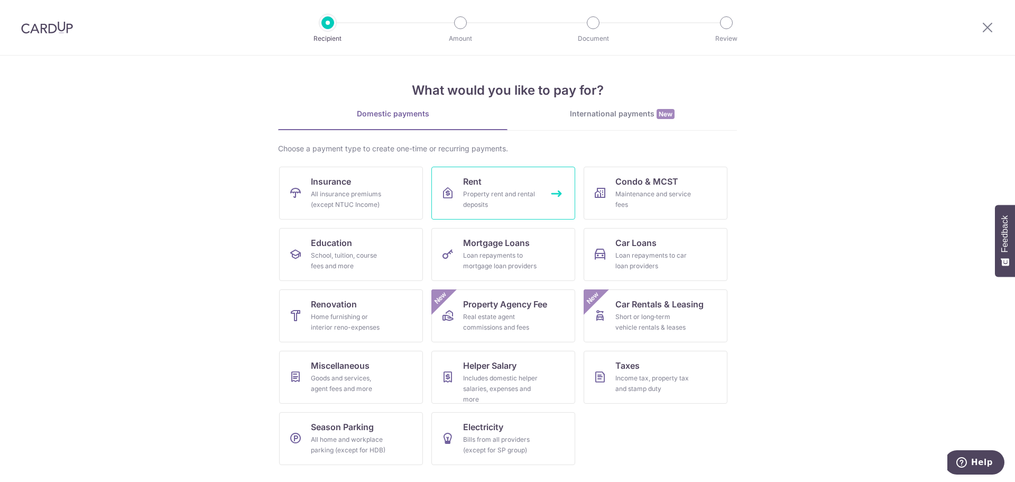
click at [496, 185] on link "Rent Property rent and rental deposits" at bounding box center [504, 193] width 144 height 53
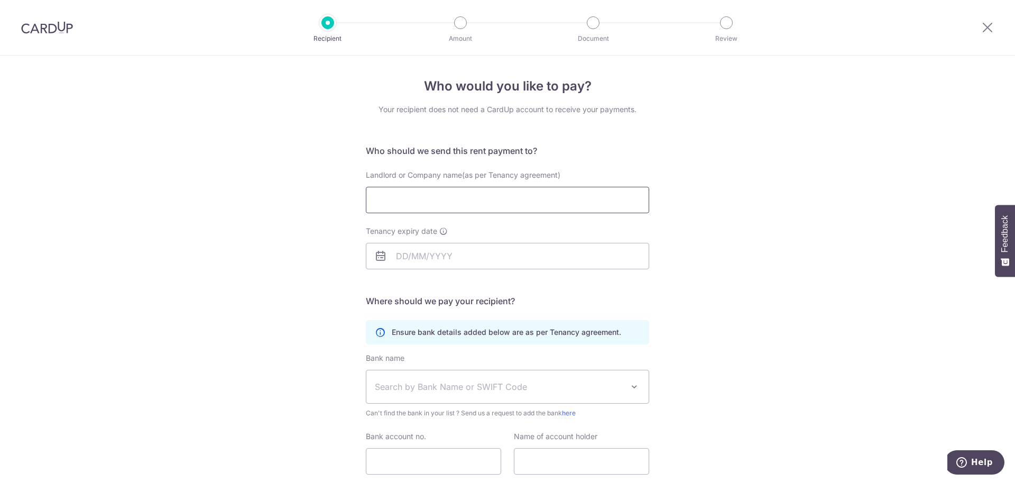
click at [408, 204] on input "Landlord or Company name(as per Tenancy agreement)" at bounding box center [507, 200] width 283 height 26
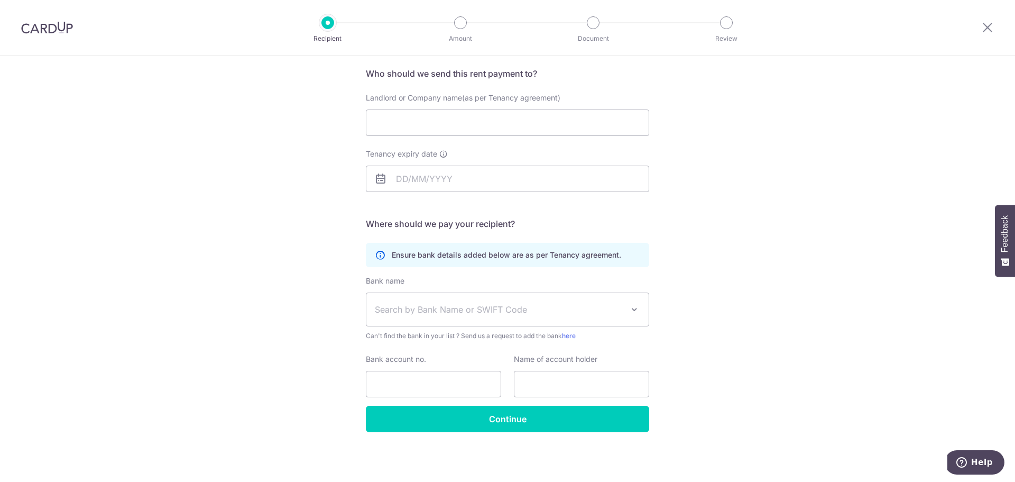
click at [397, 143] on div "Landlord or Company name(as per Tenancy agreement)" at bounding box center [508, 121] width 296 height 56
click at [398, 140] on div "Landlord or Company name(as per Tenancy agreement)" at bounding box center [508, 121] width 296 height 56
click at [398, 127] on input "Landlord or Company name(as per Tenancy agreement)" at bounding box center [507, 122] width 283 height 26
paste input "Lim Toong Yen,"
type input "Lim Toong Yen,"
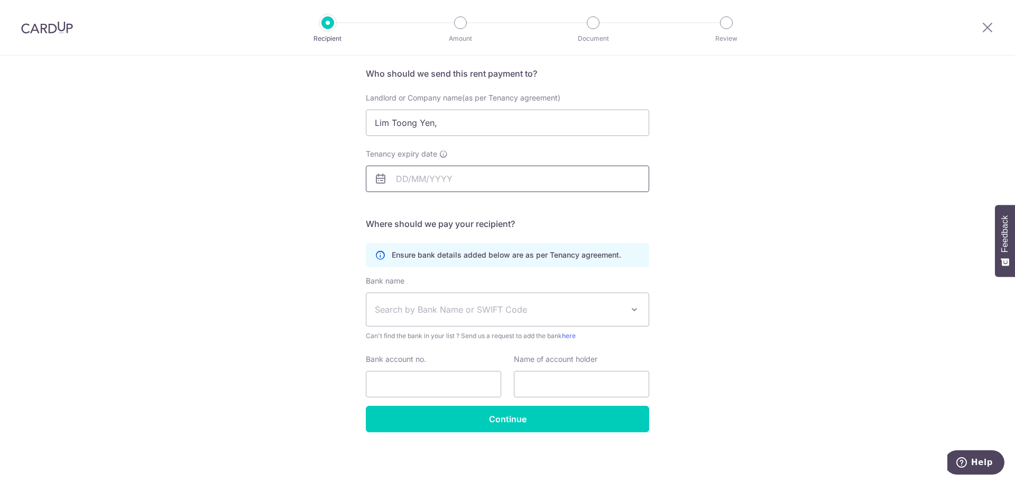
click at [392, 180] on input "Tenancy expiry date" at bounding box center [507, 179] width 283 height 26
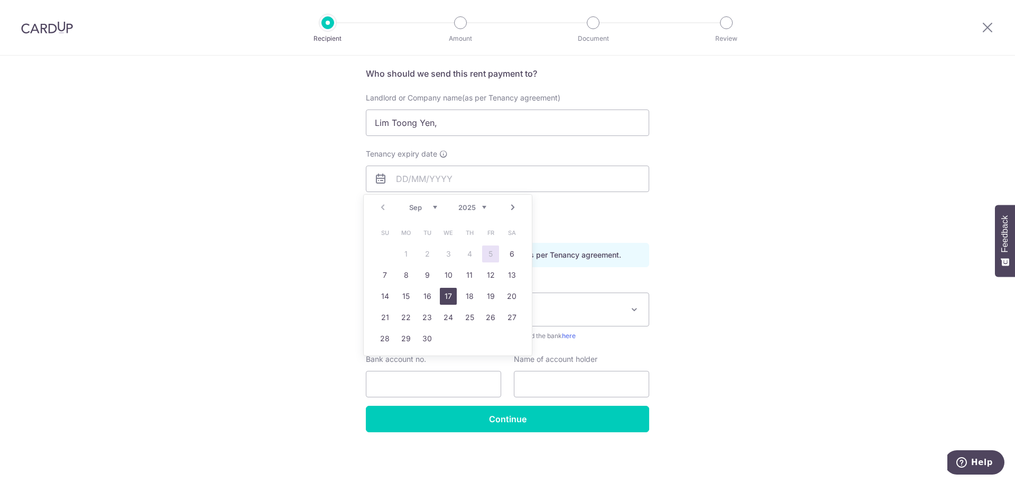
click at [450, 289] on link "17" at bounding box center [448, 296] width 17 height 17
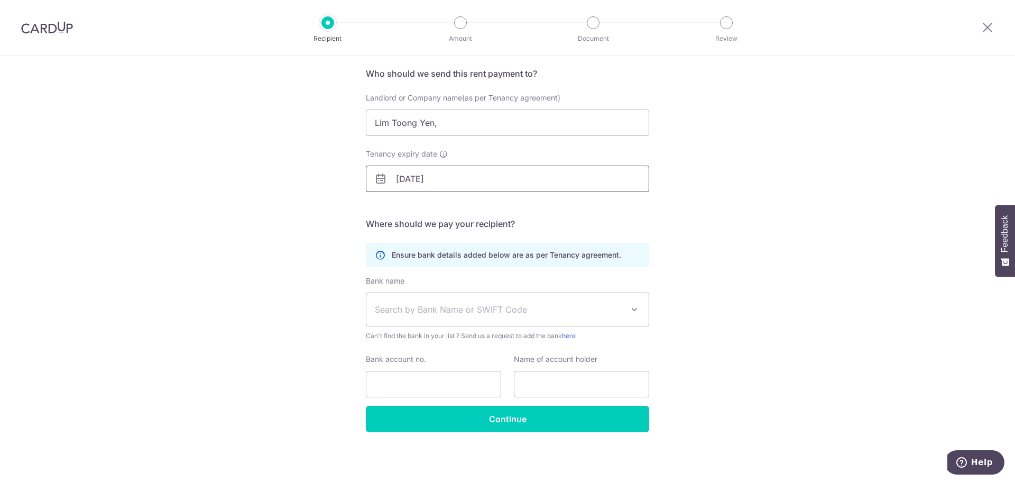
click at [446, 174] on input "17/09/2025" at bounding box center [507, 179] width 283 height 26
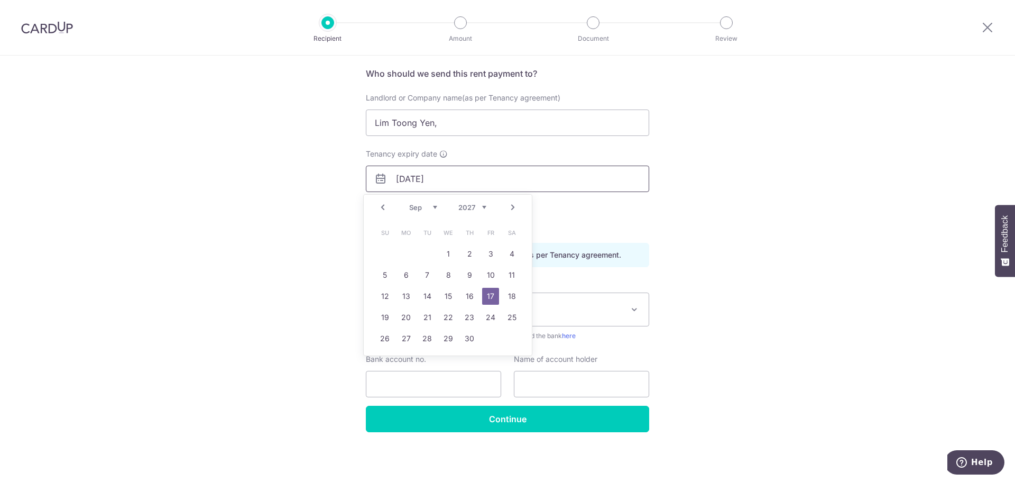
type input "17/09/2027"
click at [746, 230] on div "Who would you like to pay? Your recipient does not need a CardUp account to rec…" at bounding box center [507, 229] width 1015 height 503
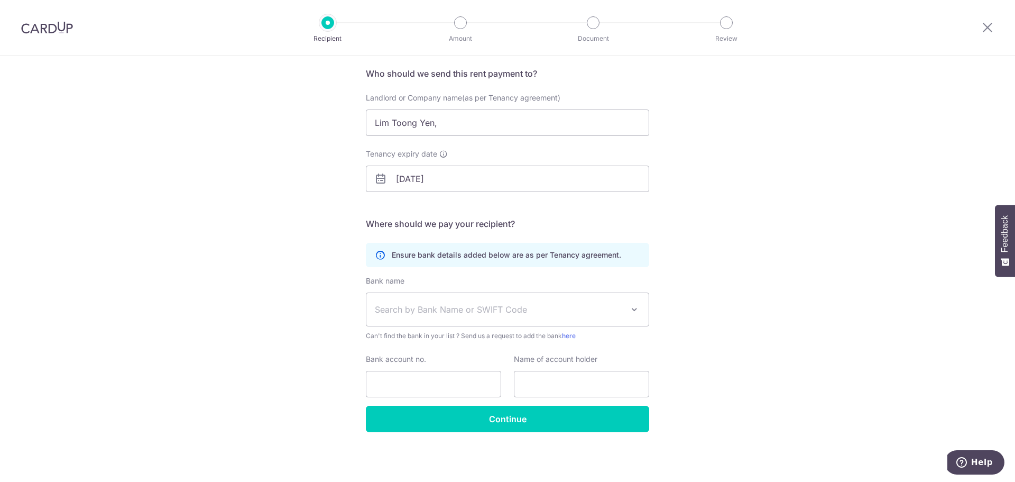
click at [384, 310] on span "Search by Bank Name or SWIFT Code" at bounding box center [499, 309] width 249 height 13
click at [526, 336] on input "The Bank of East Asia Limited," at bounding box center [505, 343] width 282 height 21
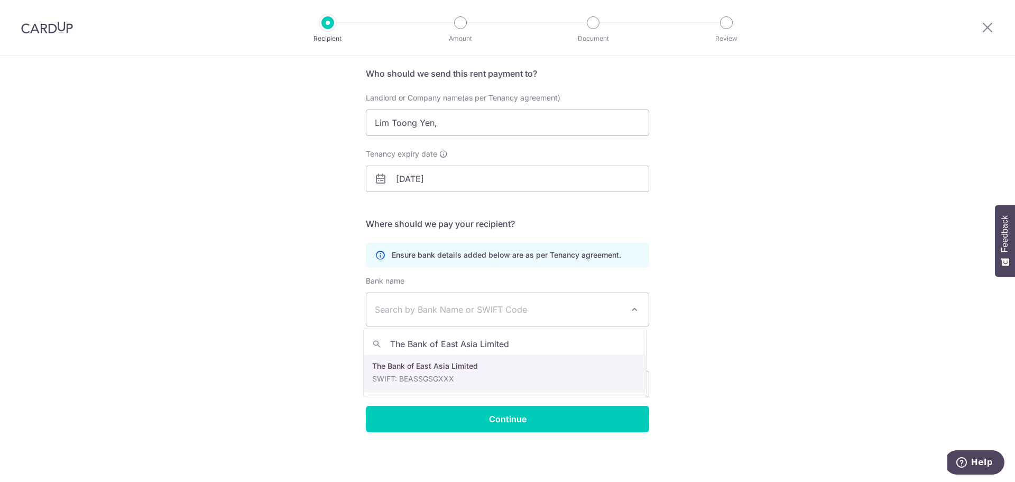
type input "The Bank of East Asia Limited"
select select "21"
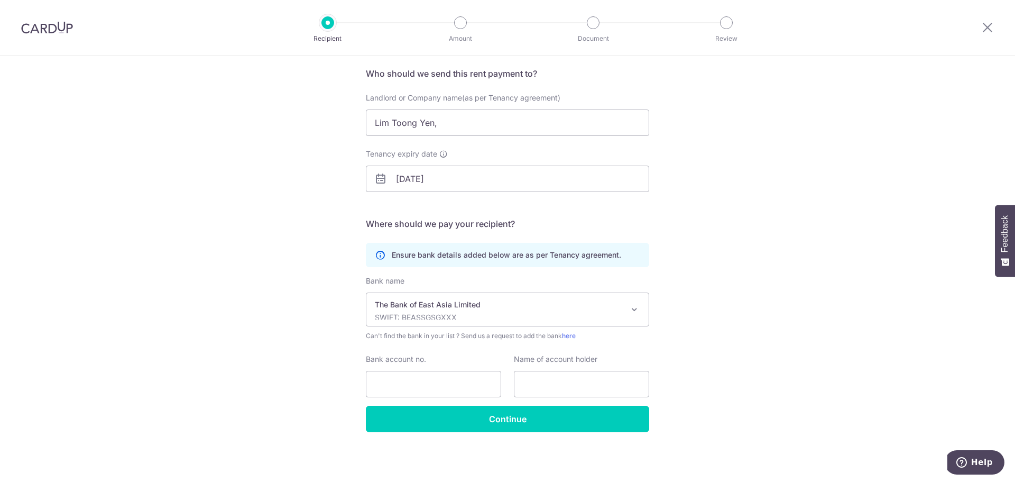
click at [314, 364] on div "Who would you like to pay? Your recipient does not need a CardUp account to rec…" at bounding box center [507, 229] width 1015 height 503
click at [836, 283] on div "Who would you like to pay? Your recipient does not need a CardUp account to rec…" at bounding box center [507, 229] width 1015 height 503
click at [428, 387] on input "Bank account no." at bounding box center [433, 384] width 135 height 26
paste input "90034575"
type input "90034575"
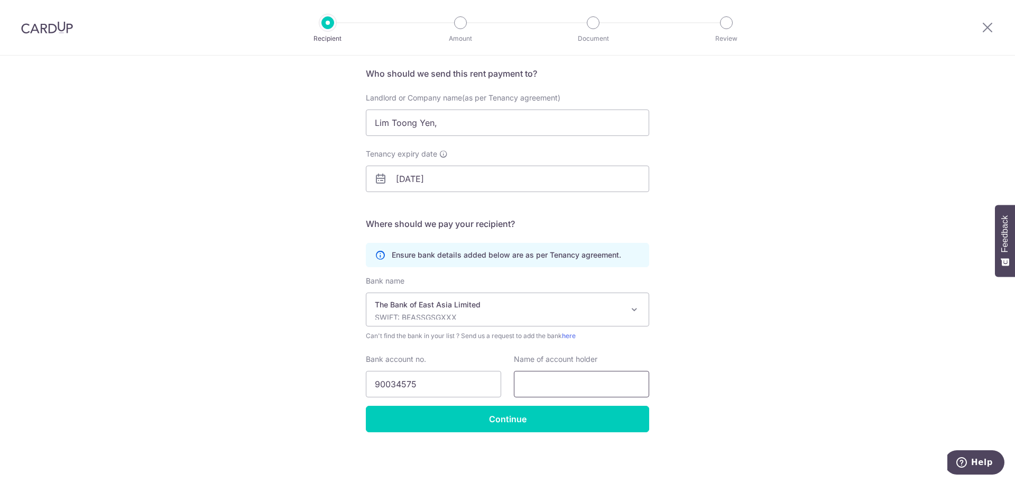
click at [534, 380] on input "text" at bounding box center [581, 384] width 135 height 26
paste input "Lim Toong Yen"
type input "Lim Toong Yen"
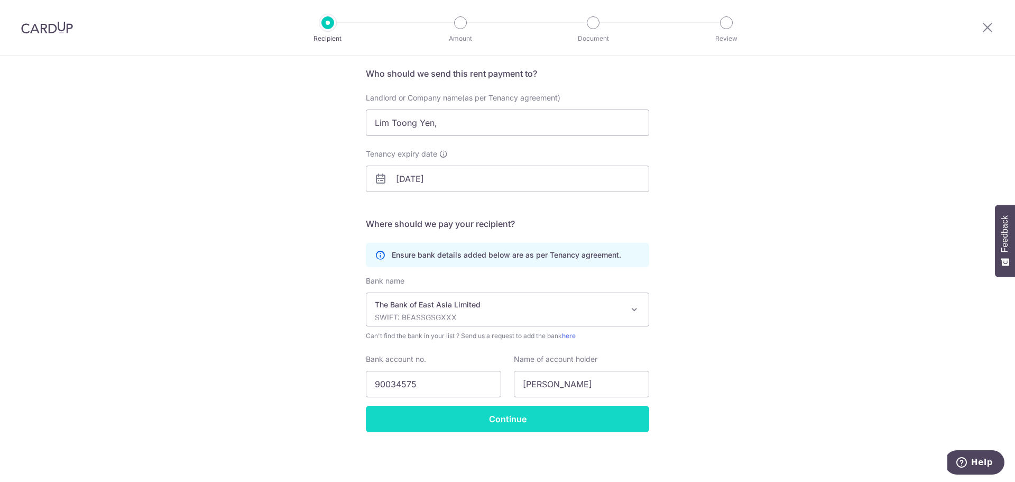
click at [468, 426] on input "Continue" at bounding box center [507, 419] width 283 height 26
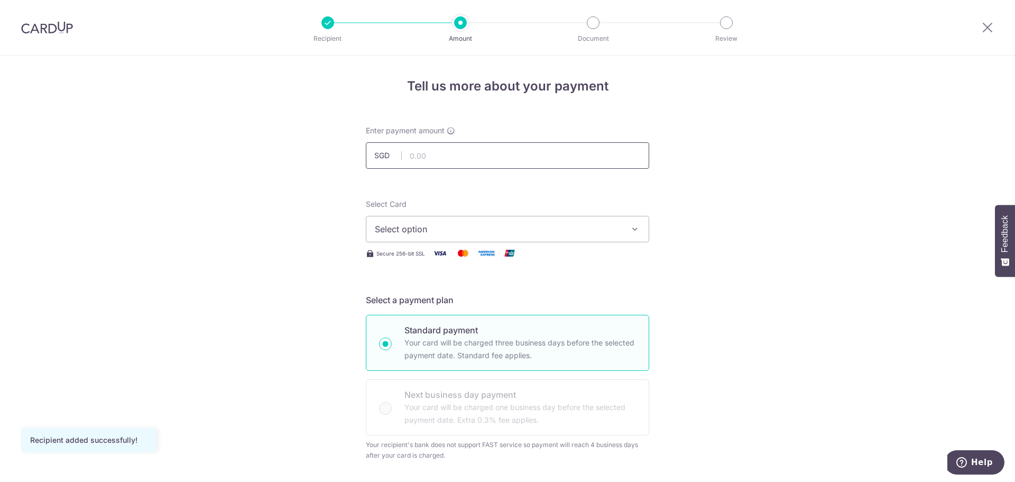
click at [449, 156] on input "text" at bounding box center [507, 155] width 283 height 26
type input "10,000.00"
click at [469, 228] on span "Select option" at bounding box center [498, 229] width 246 height 13
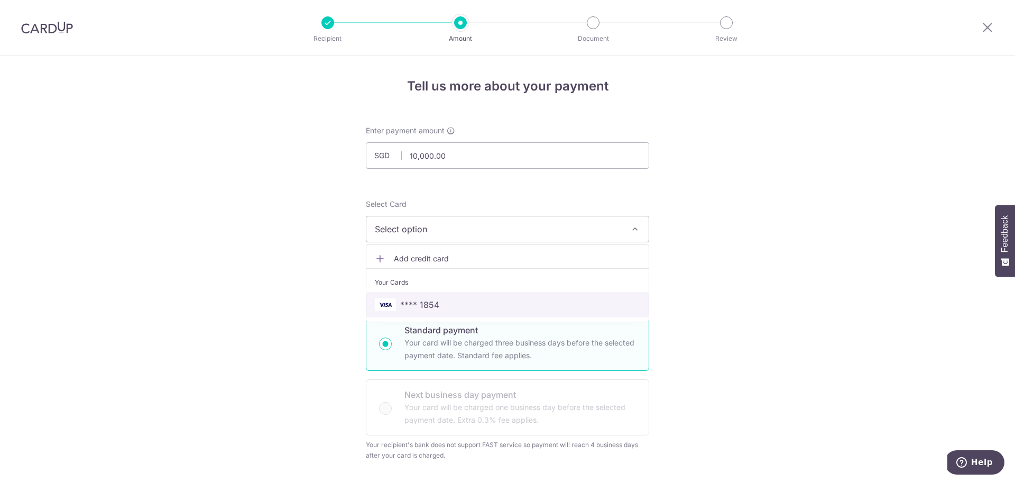
click at [418, 308] on span "**** 1854" at bounding box center [419, 304] width 39 height 13
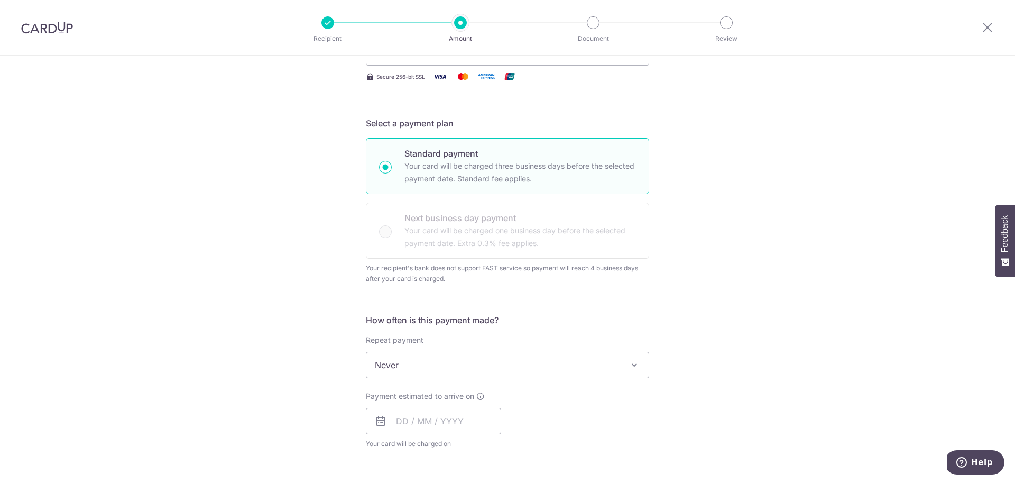
scroll to position [212, 0]
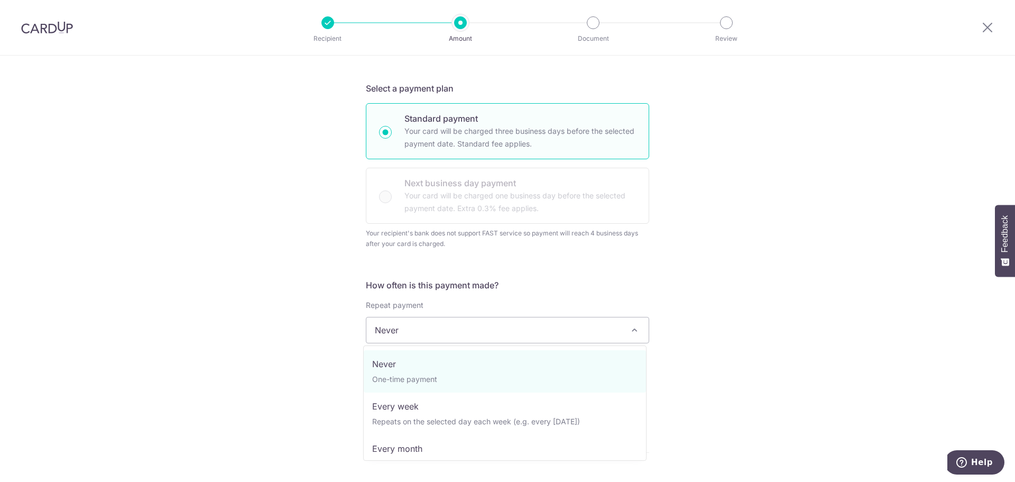
click at [448, 332] on span "Never" at bounding box center [507, 329] width 282 height 25
select select "3"
type input "17/09/2027"
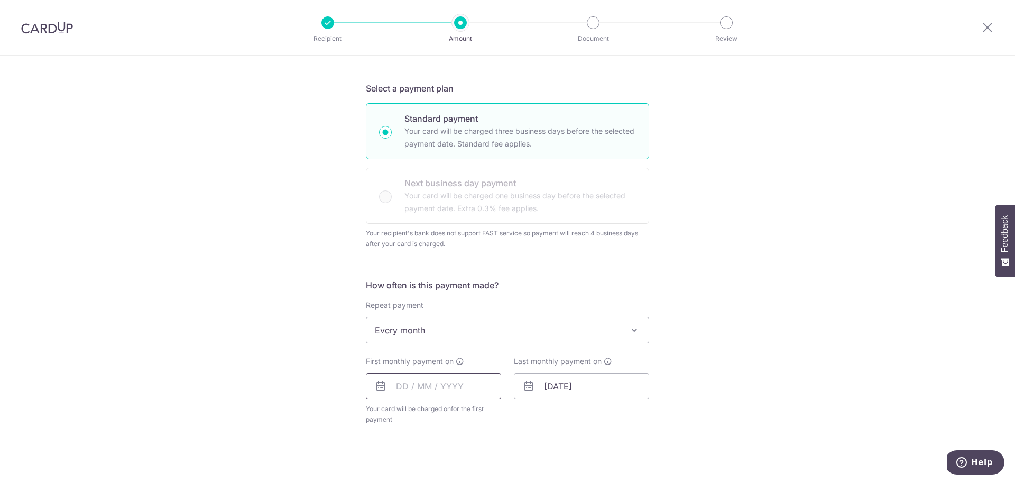
click at [454, 387] on input "text" at bounding box center [433, 386] width 135 height 26
click at [567, 426] on div "How often is this payment made? Repeat payment Never Every week Every month Eve…" at bounding box center [507, 356] width 283 height 154
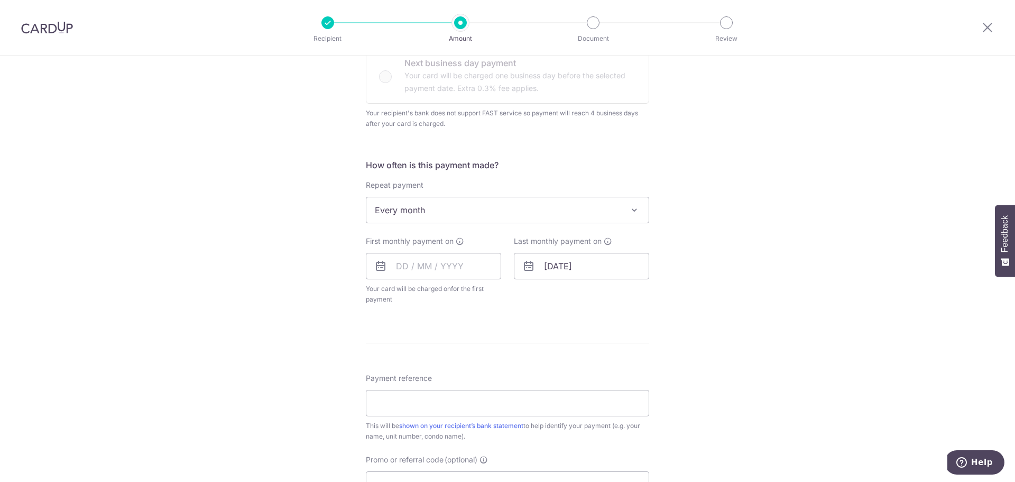
scroll to position [338, 0]
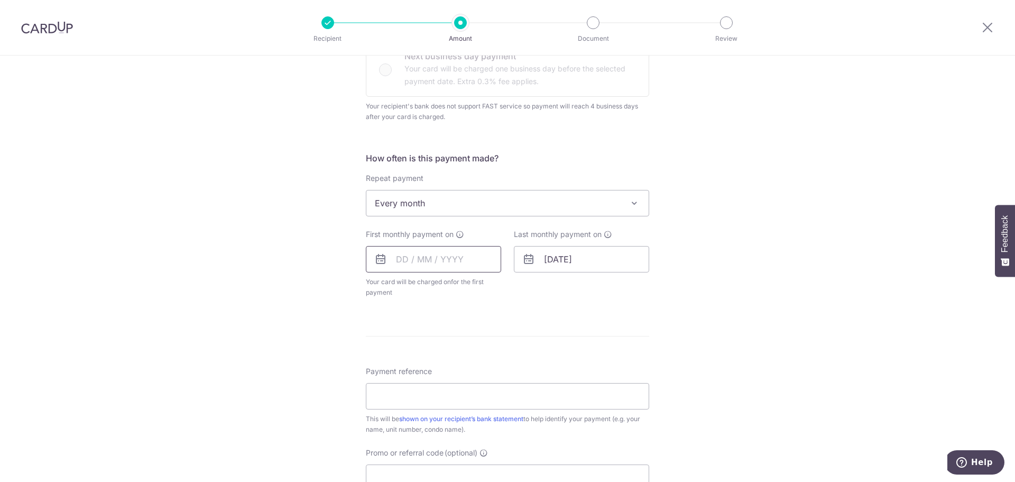
click at [472, 262] on input "text" at bounding box center [433, 259] width 135 height 26
click at [427, 283] on select "Sep Oct Nov Dec" at bounding box center [426, 287] width 28 height 8
click at [510, 378] on link "18" at bounding box center [514, 376] width 17 height 17
type input "[DATE]"
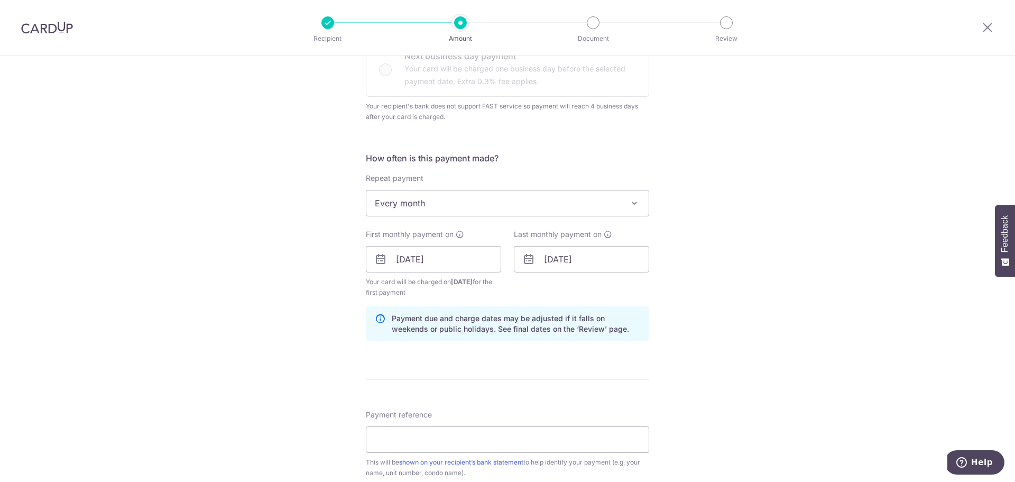
click at [255, 366] on div "Tell us more about your payment Enter payment amount SGD 10,000.00 10000.00 Rec…" at bounding box center [507, 235] width 1015 height 1036
click at [718, 334] on div "Tell us more about your payment Enter payment amount SGD 10,000.00 10000.00 Rec…" at bounding box center [507, 235] width 1015 height 1036
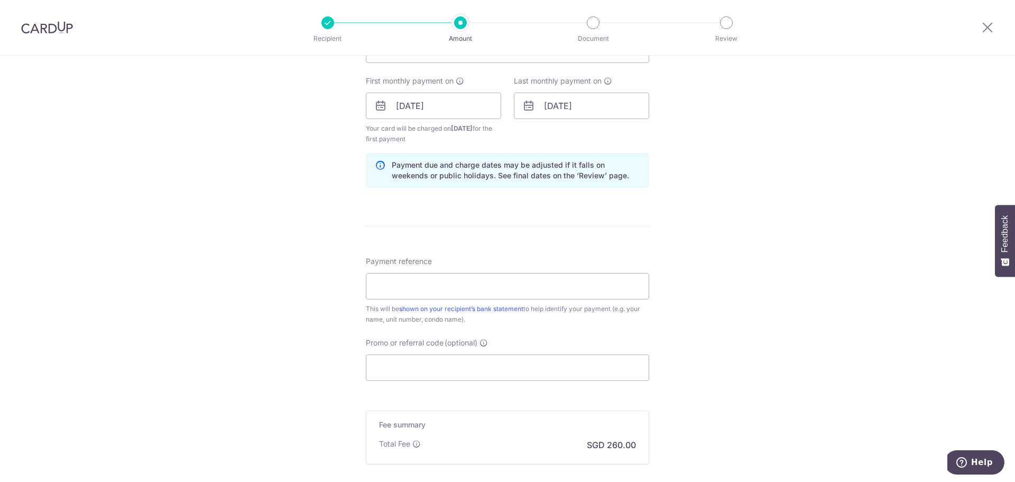
scroll to position [508, 0]
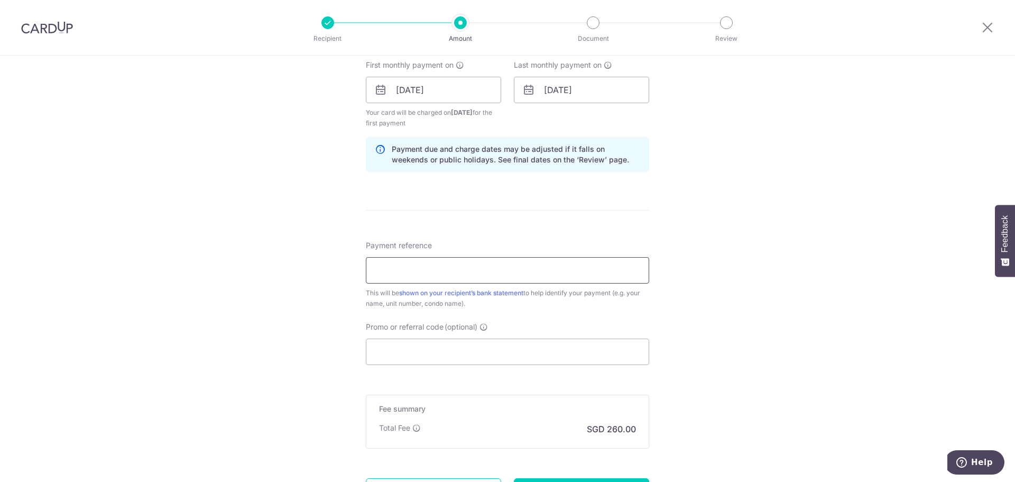
click at [485, 264] on input "Payment reference" at bounding box center [507, 270] width 283 height 26
type input "Singhs- Rent"
click at [320, 343] on div "Tell us more about your payment Enter payment amount SGD 10,000.00 10000.00 Rec…" at bounding box center [507, 66] width 1015 height 1036
click at [408, 350] on input "Promo or referral code (optional)" at bounding box center [507, 351] width 283 height 26
click at [405, 350] on input "Promo or referral code (optional)" at bounding box center [507, 351] width 283 height 26
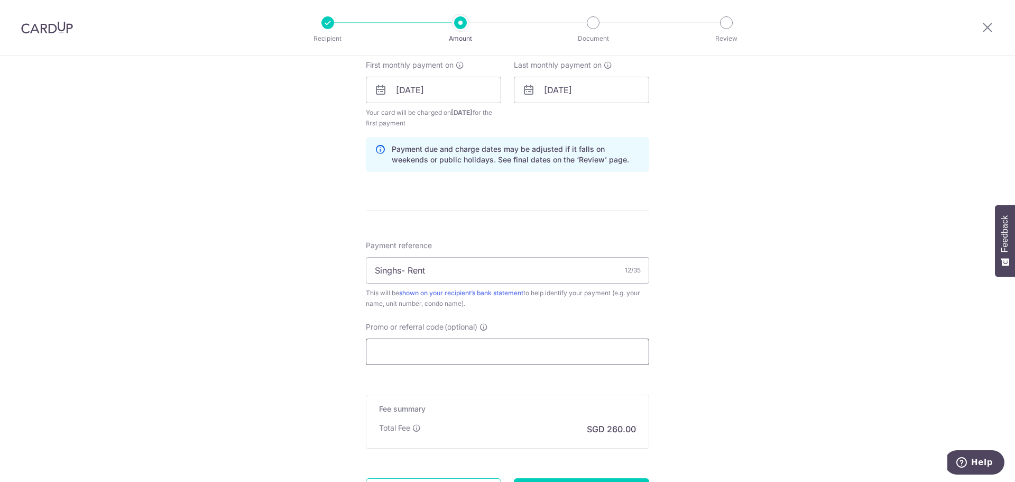
paste input "3HOME25R"
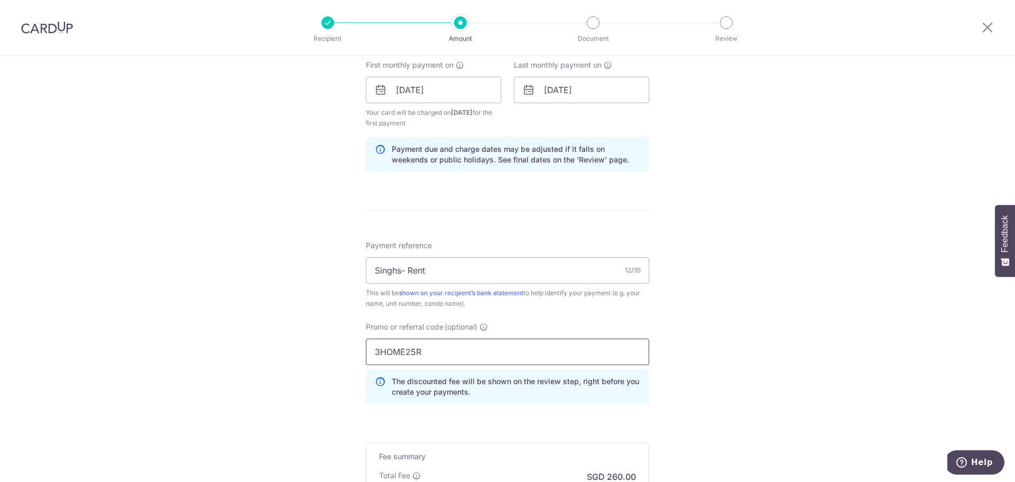
type input "3HOME25R"
click at [300, 411] on div "Tell us more about your payment Enter payment amount SGD 10,000.00 10000.00 Rec…" at bounding box center [507, 90] width 1015 height 1084
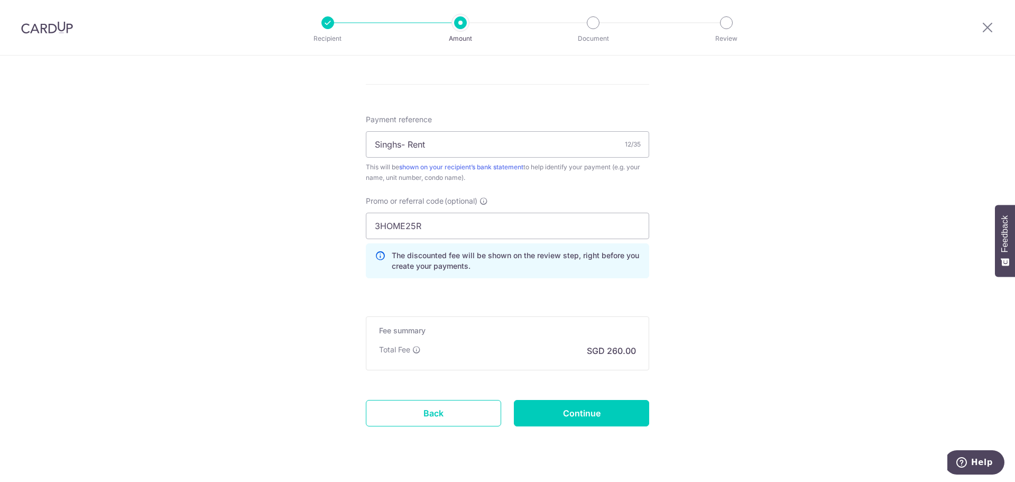
scroll to position [635, 0]
click at [566, 405] on input "Continue" at bounding box center [581, 412] width 135 height 26
type input "Create Schedule"
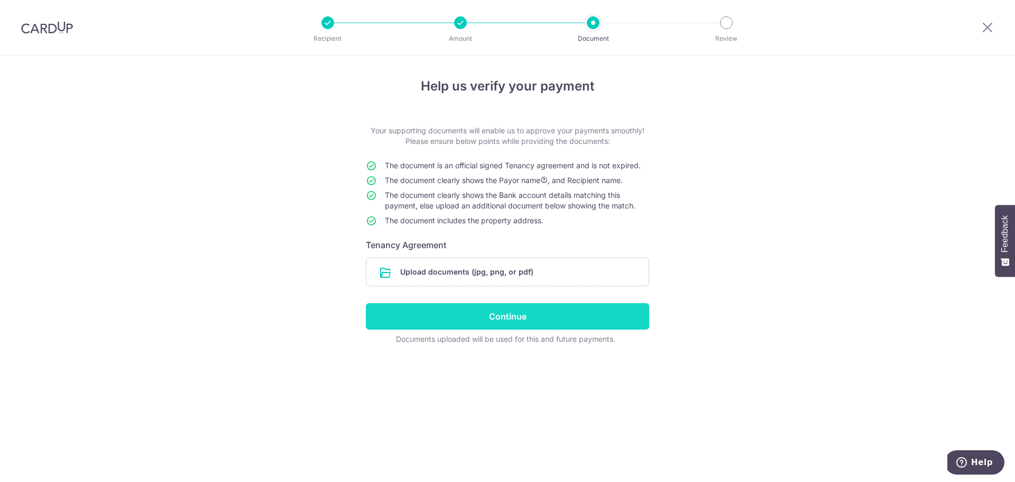
click at [553, 326] on input "Continue" at bounding box center [507, 316] width 283 height 26
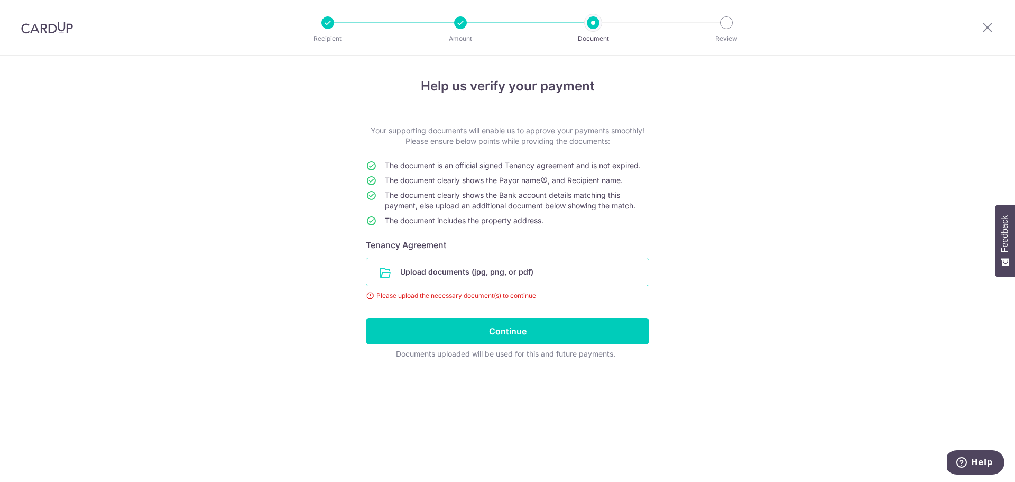
click at [518, 268] on input "file" at bounding box center [507, 271] width 282 height 27
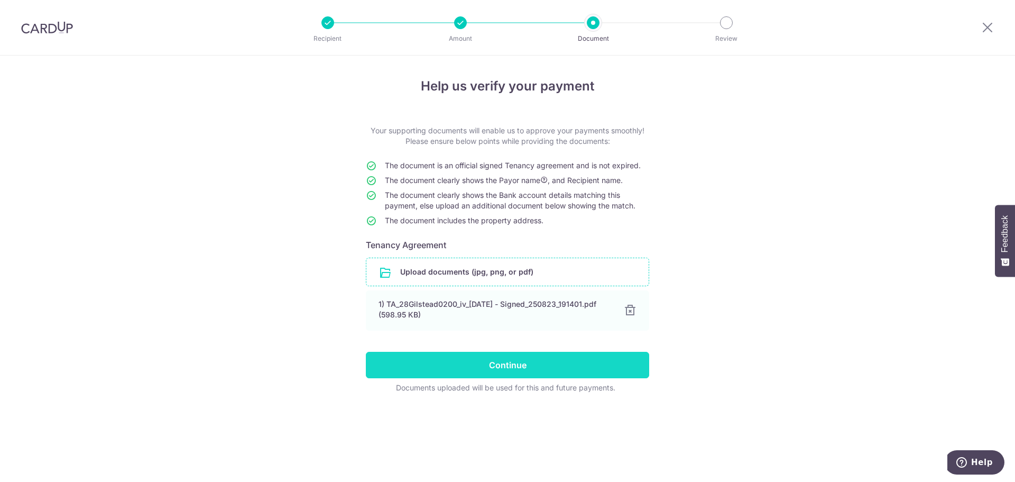
click at [503, 372] on input "Continue" at bounding box center [507, 365] width 283 height 26
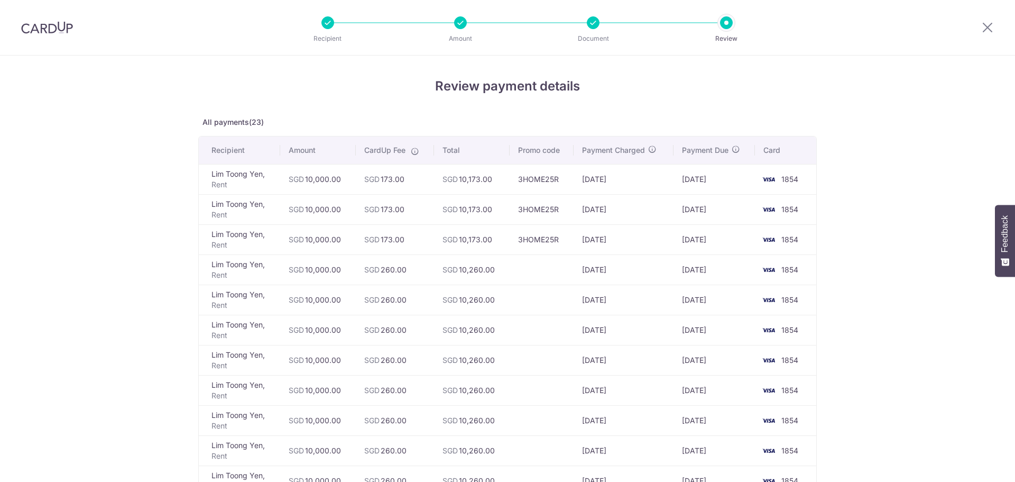
click at [514, 421] on td at bounding box center [542, 420] width 64 height 30
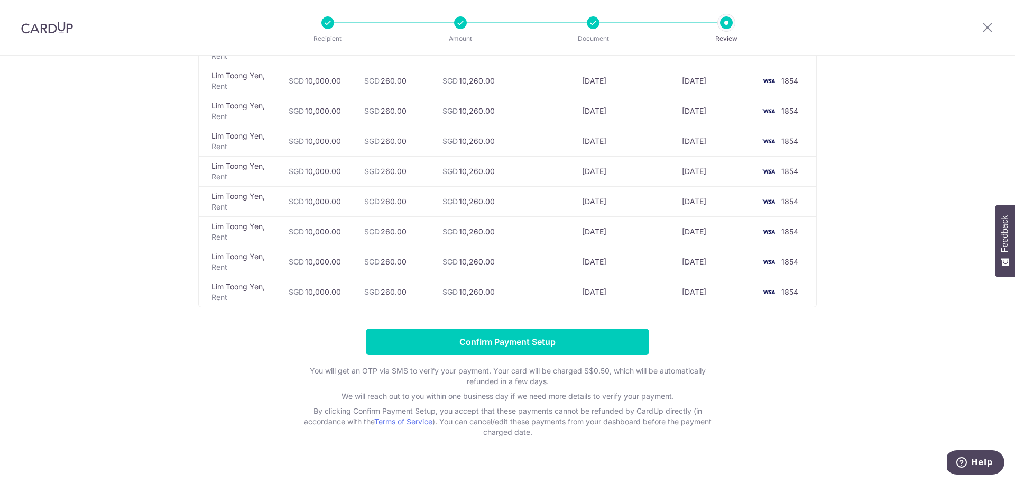
scroll to position [569, 0]
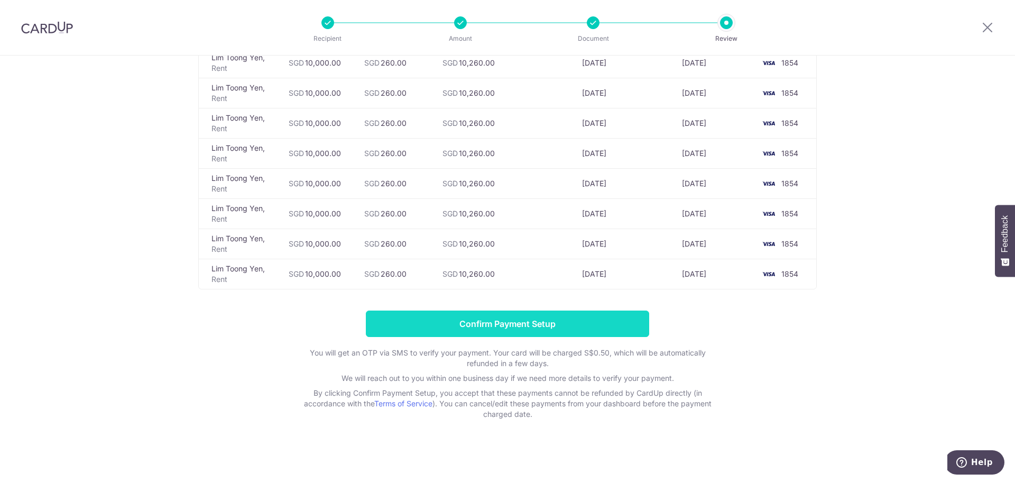
click at [426, 313] on input "Confirm Payment Setup" at bounding box center [507, 323] width 283 height 26
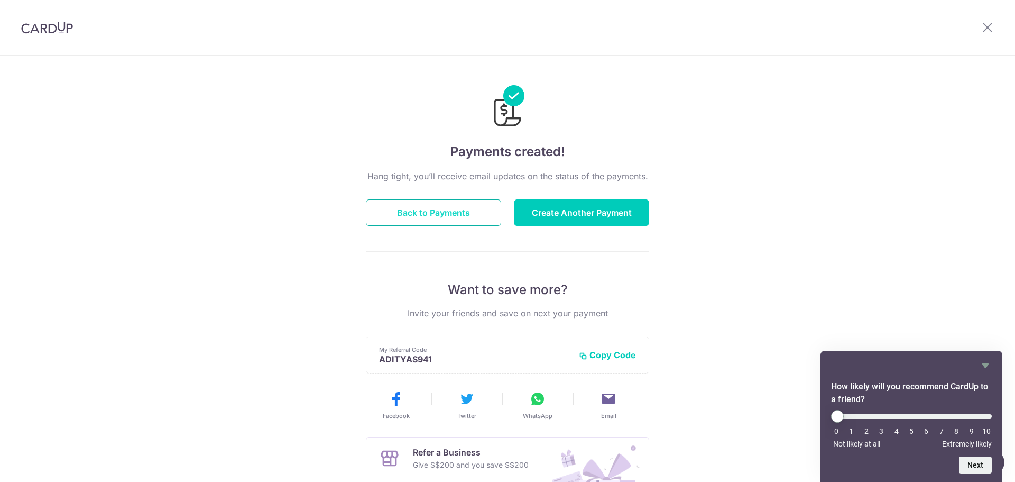
click at [454, 208] on button "Back to Payments" at bounding box center [433, 212] width 135 height 26
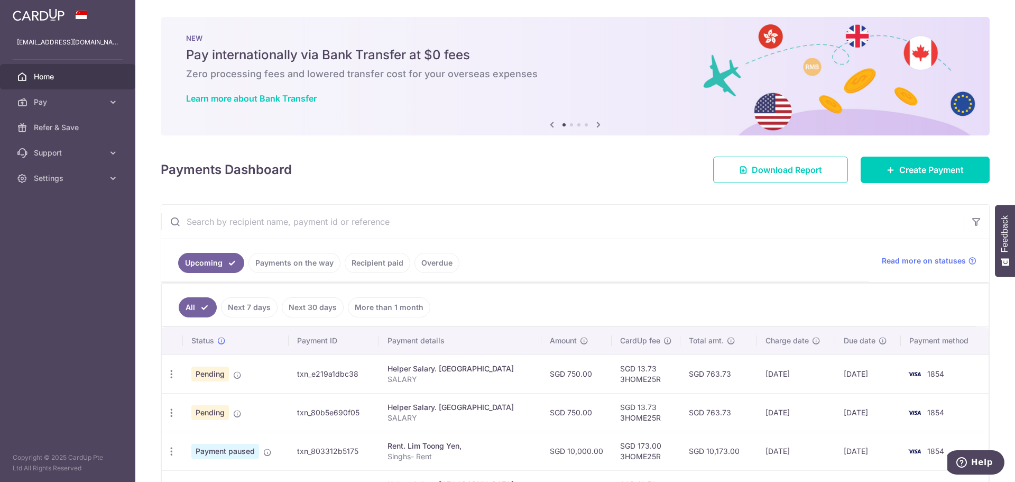
click at [444, 179] on div "Payments Dashboard Download Report Create Payment" at bounding box center [575, 167] width 829 height 31
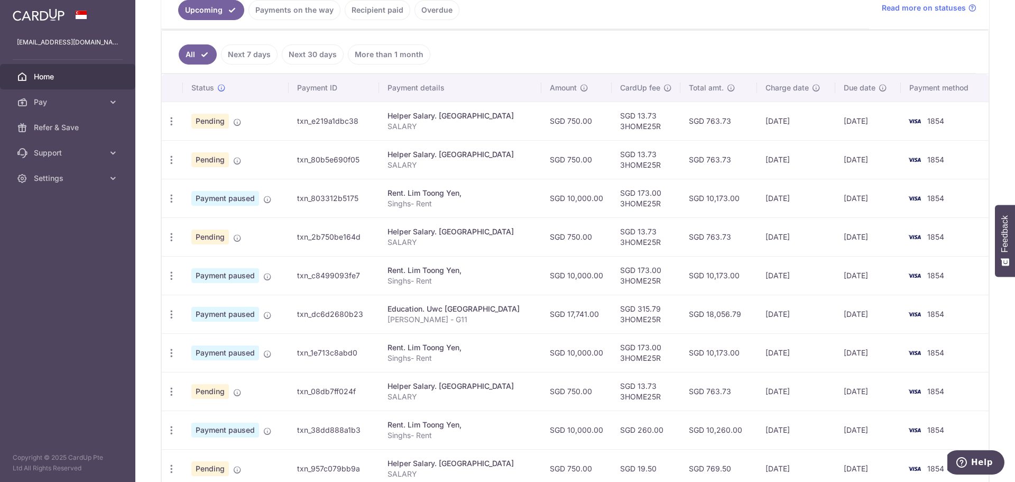
scroll to position [233, 0]
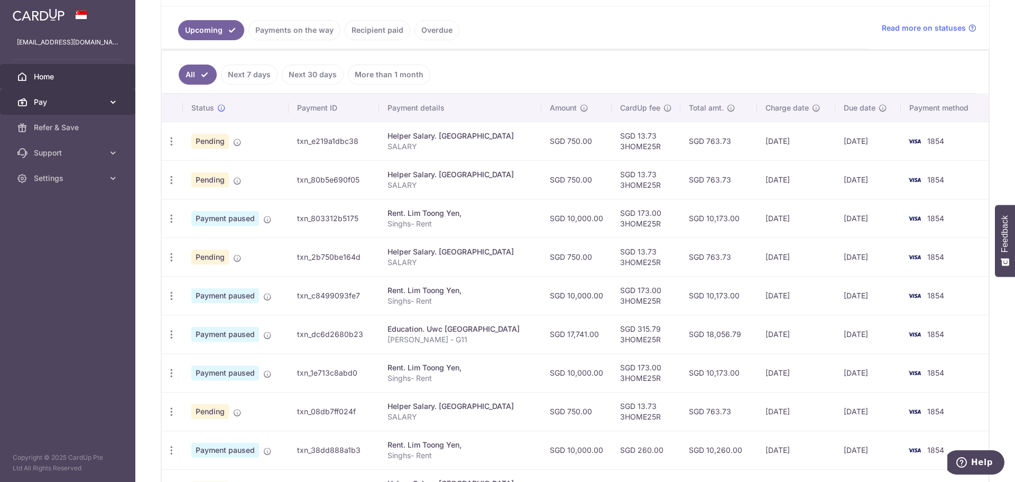
click at [109, 99] on icon at bounding box center [113, 102] width 11 height 11
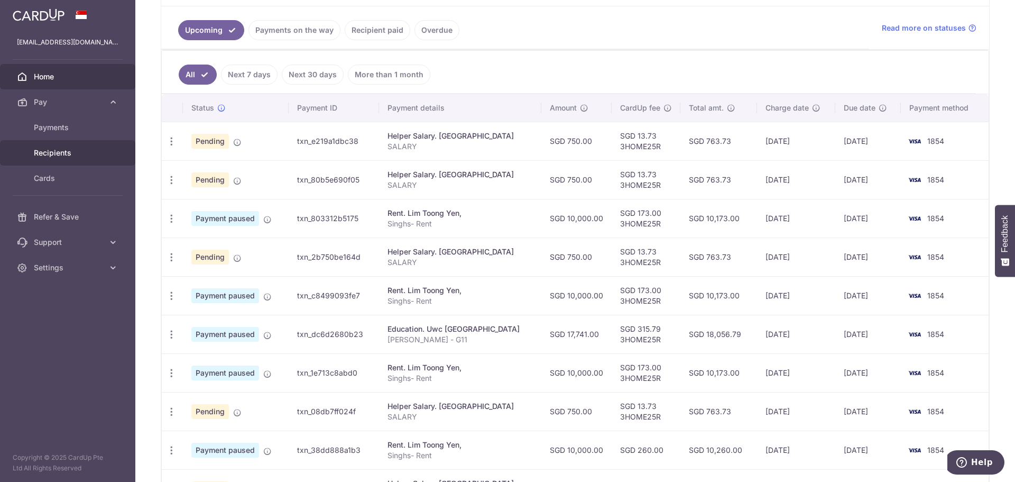
click at [63, 150] on span "Recipients" at bounding box center [69, 153] width 70 height 11
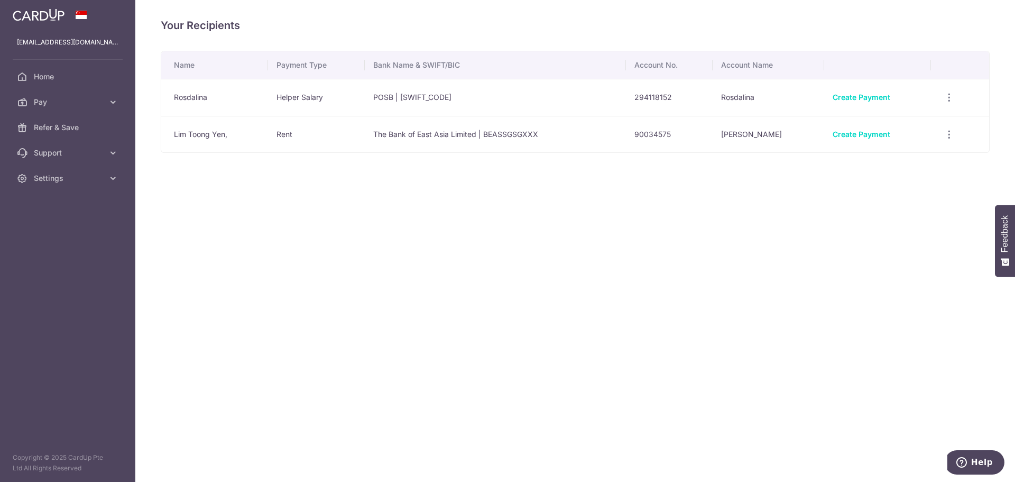
click at [699, 288] on div "Your Recipients Name Payment Type Bank Name & SWIFT/BIC Account No. Account Nam…" at bounding box center [575, 241] width 880 height 482
click at [301, 290] on div "Your Recipients Name Payment Type Bank Name & SWIFT/BIC Account No. Account Nam…" at bounding box center [575, 241] width 880 height 482
click at [50, 100] on span "Pay" at bounding box center [69, 102] width 70 height 11
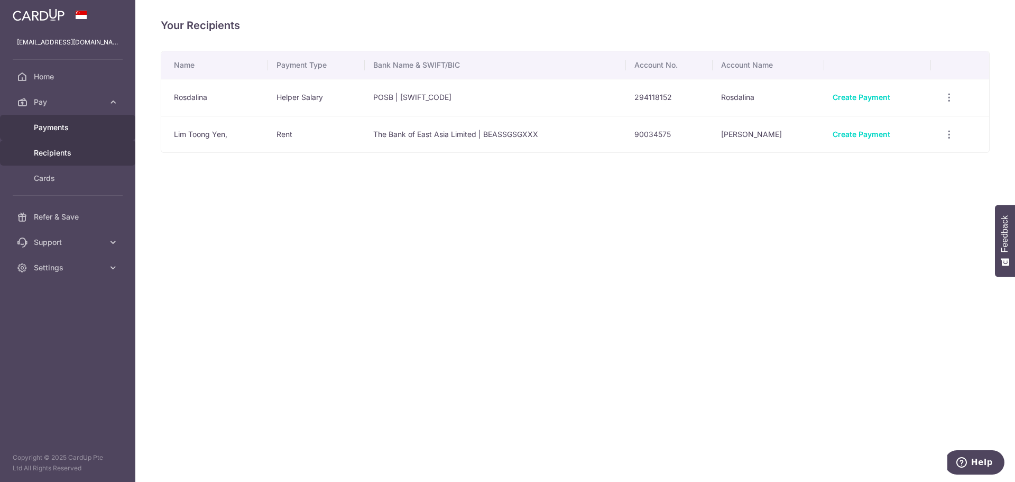
click at [53, 132] on span "Payments" at bounding box center [69, 127] width 70 height 11
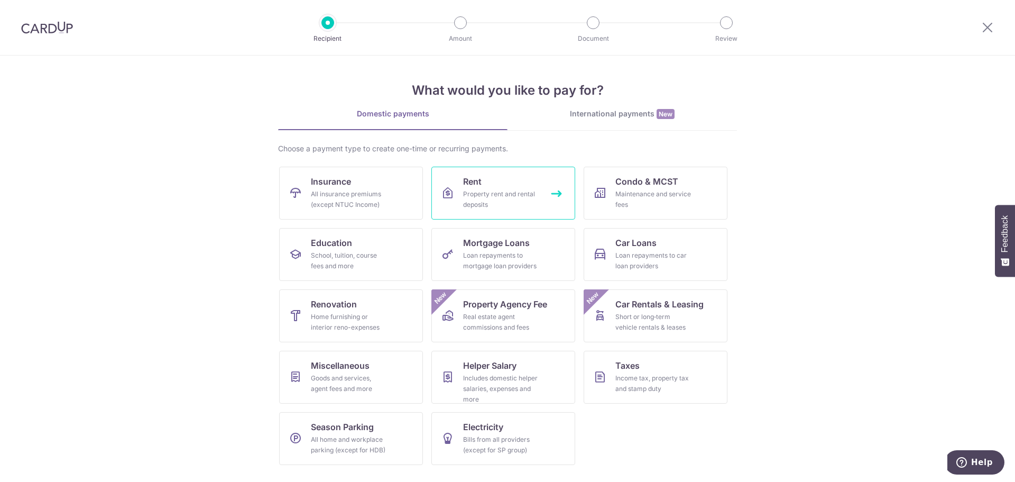
click at [460, 172] on link "Rent Property rent and rental deposits" at bounding box center [504, 193] width 144 height 53
click at [502, 186] on link "Rent Property rent and rental deposits" at bounding box center [504, 193] width 144 height 53
click at [60, 29] on img at bounding box center [47, 27] width 52 height 13
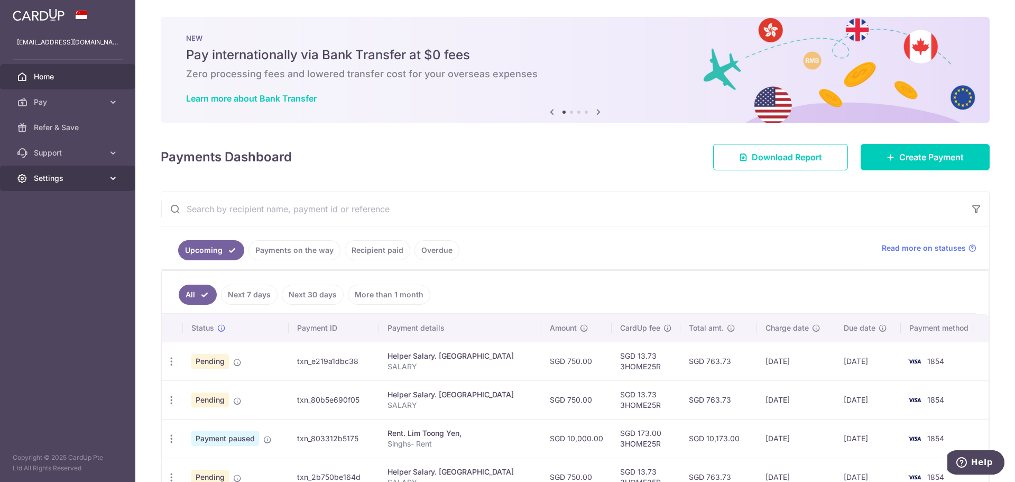
click at [84, 184] on link "Settings" at bounding box center [67, 178] width 135 height 25
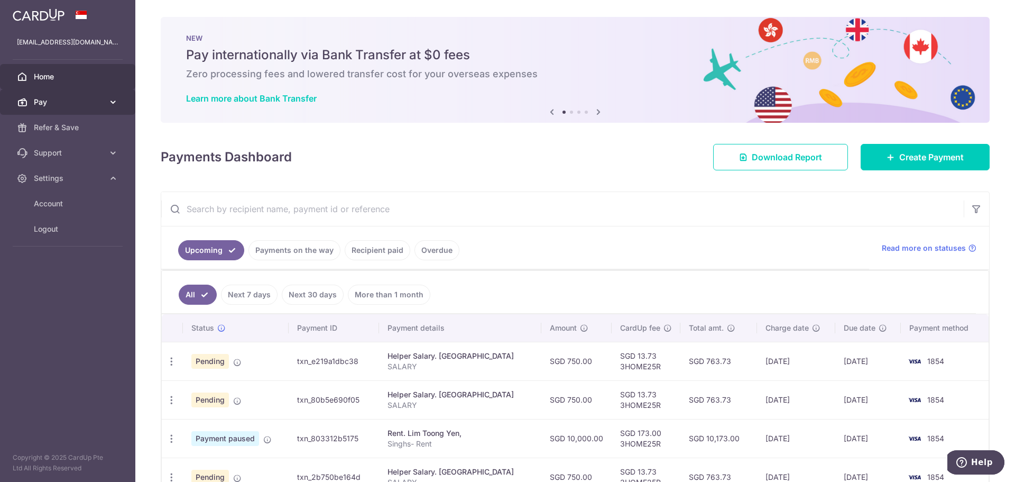
click at [57, 102] on span "Pay" at bounding box center [69, 102] width 70 height 11
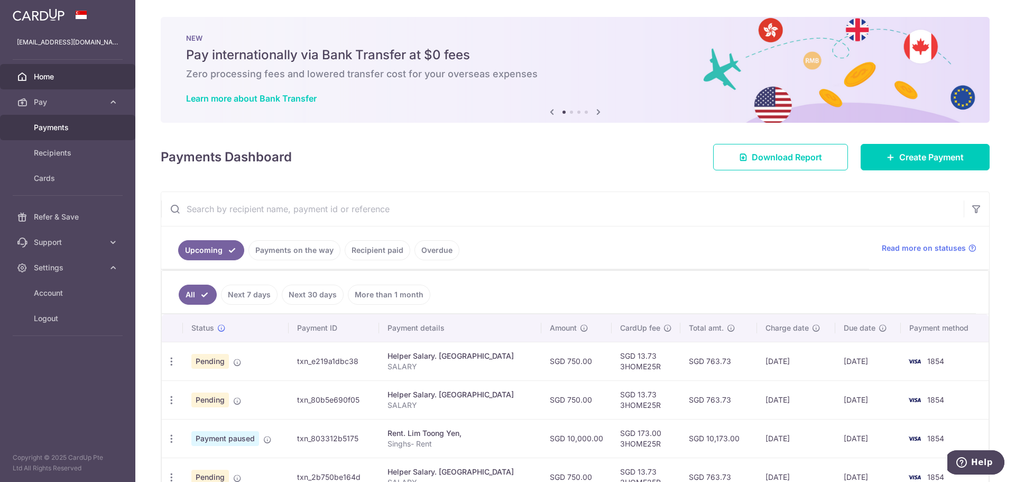
click at [58, 125] on span "Payments" at bounding box center [69, 127] width 70 height 11
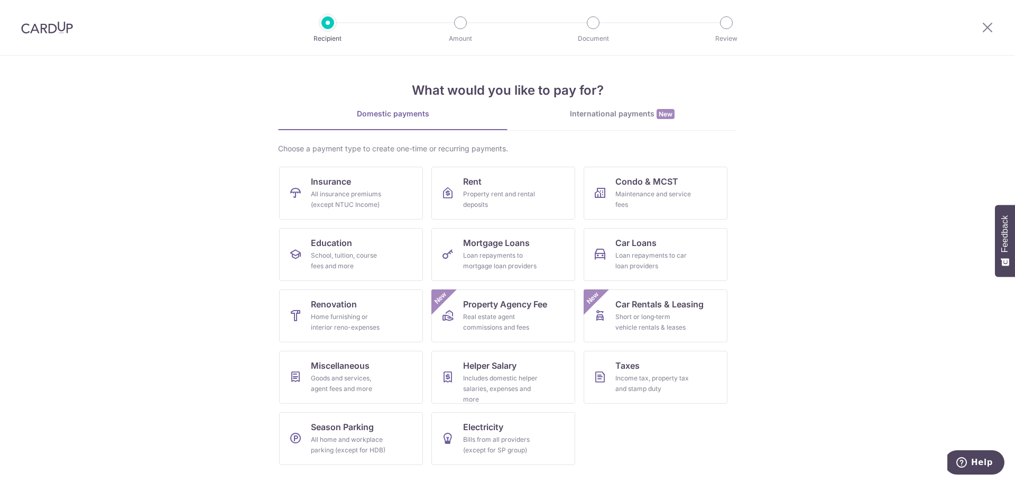
click at [79, 250] on section "What would you like to pay for? Domestic payments International payments New Ch…" at bounding box center [507, 269] width 1015 height 426
click at [44, 23] on img at bounding box center [47, 27] width 52 height 13
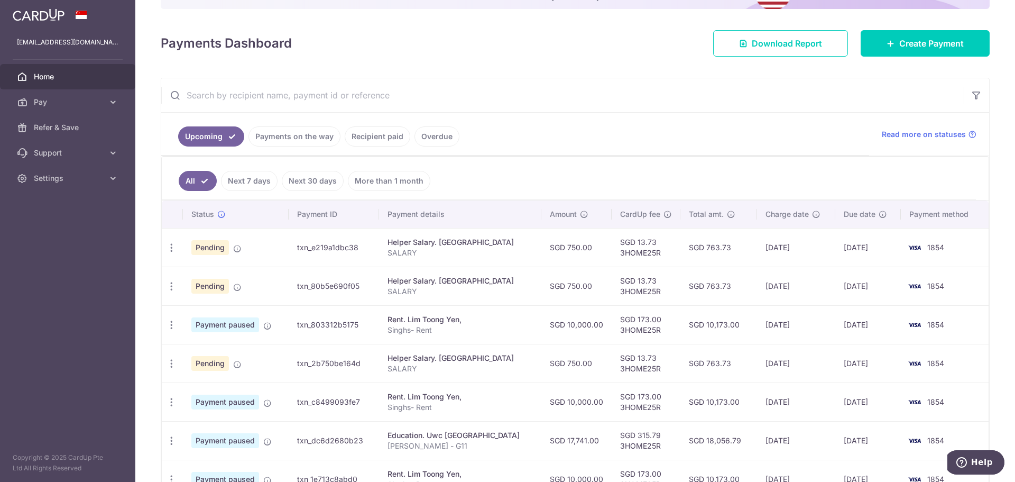
scroll to position [123, 0]
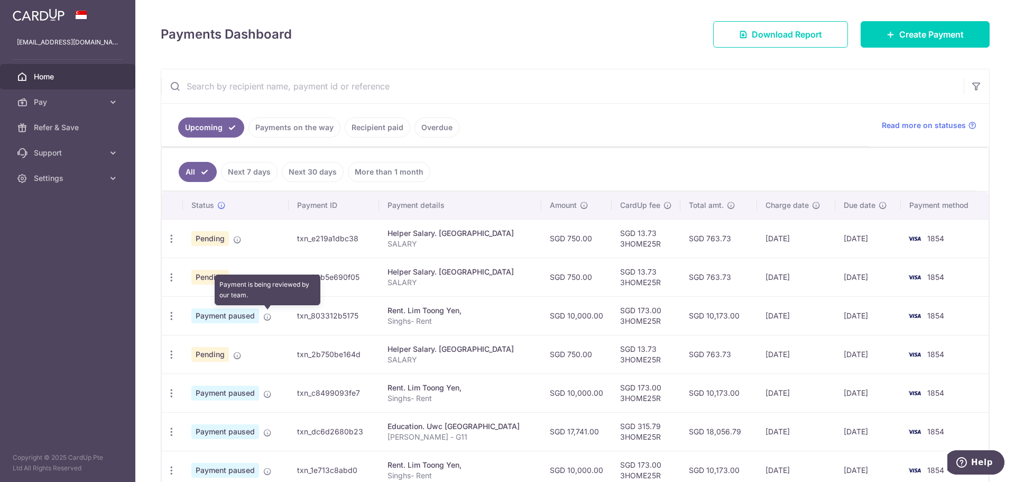
click at [266, 317] on icon at bounding box center [267, 317] width 8 height 8
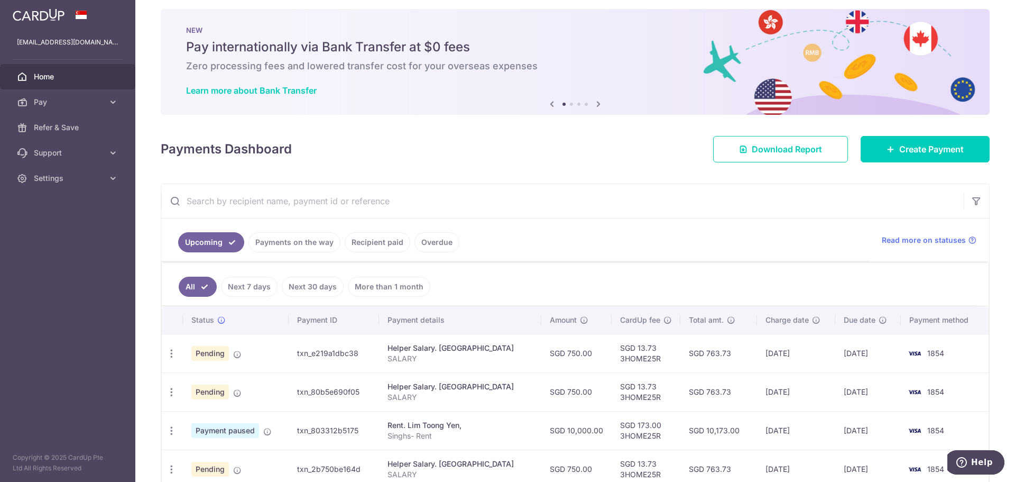
scroll to position [0, 0]
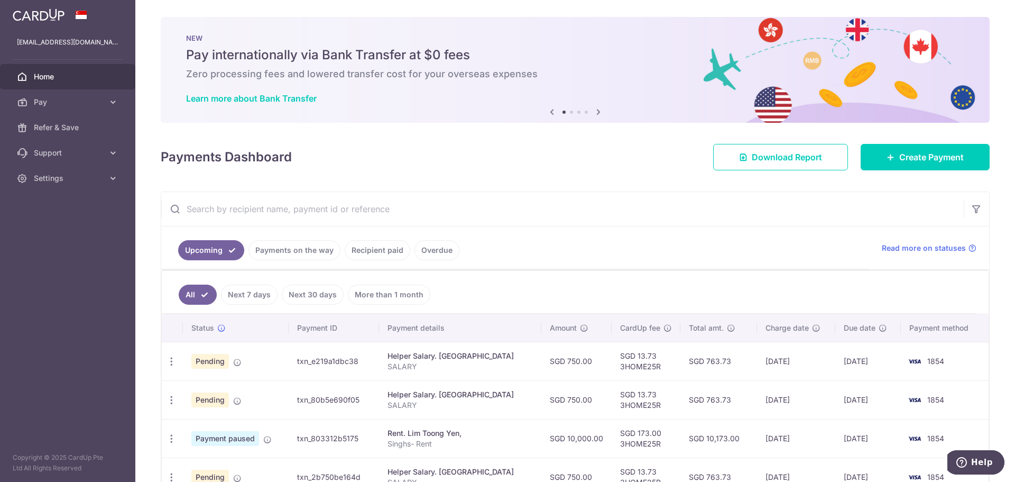
click at [152, 240] on div "× Pause Schedule Pause all future payments in this series Pause just this one p…" at bounding box center [575, 241] width 880 height 482
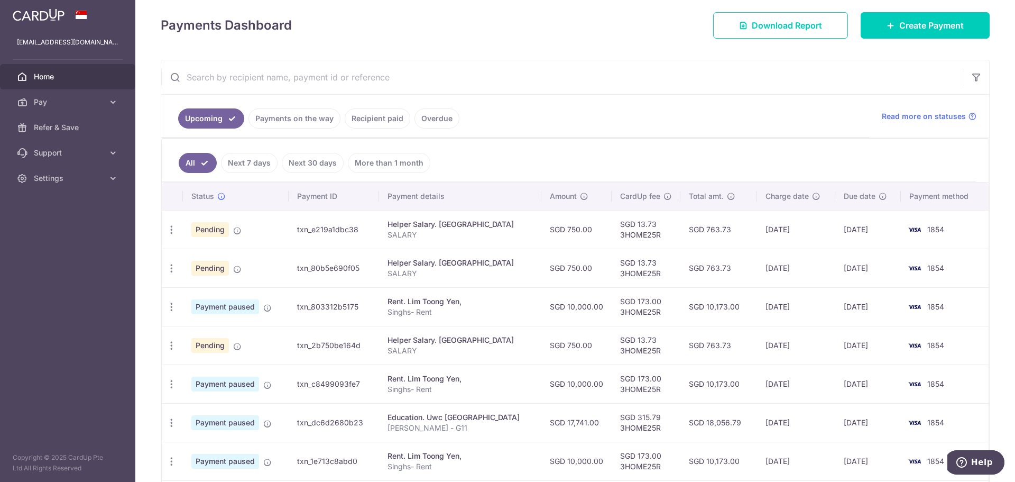
scroll to position [148, 0]
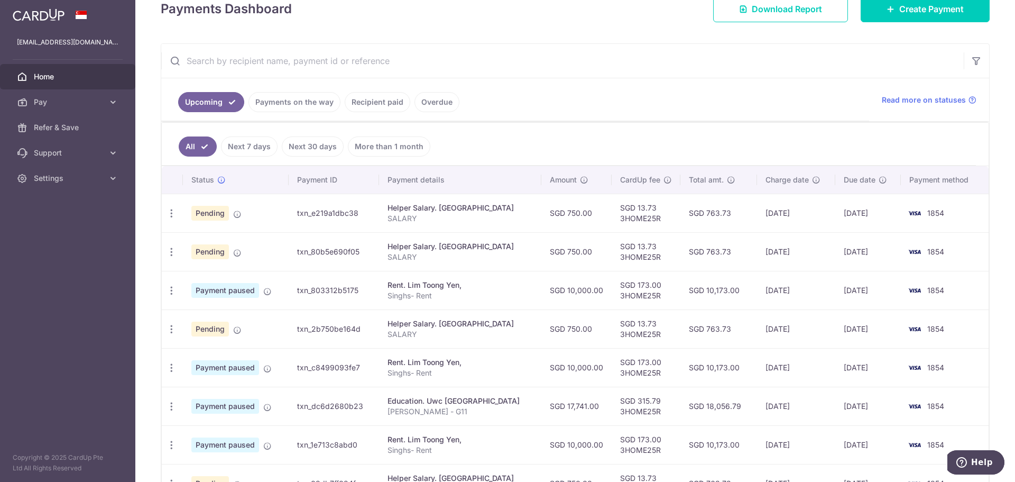
click at [152, 240] on div "× Pause Schedule Pause all future payments in this series Pause just this one p…" at bounding box center [575, 241] width 880 height 482
click at [639, 74] on input "text" at bounding box center [562, 61] width 803 height 34
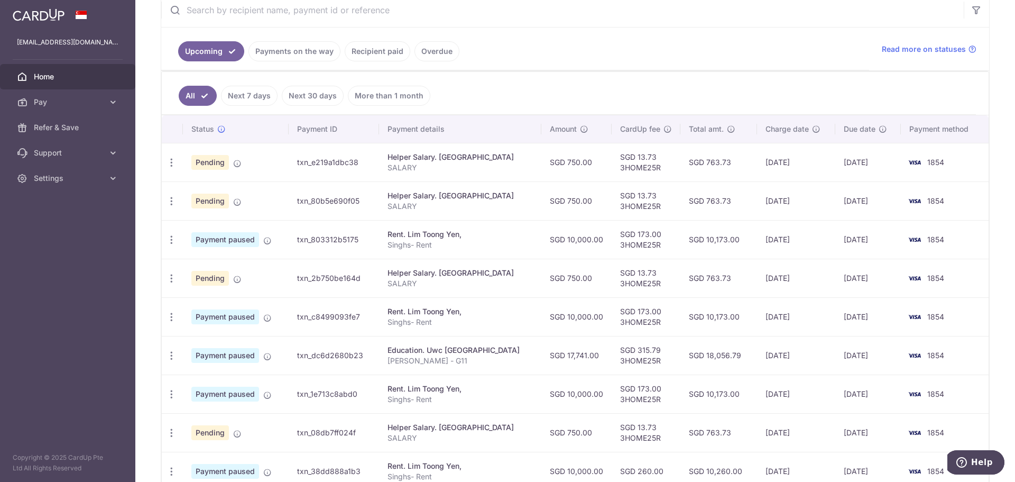
scroll to position [323, 0]
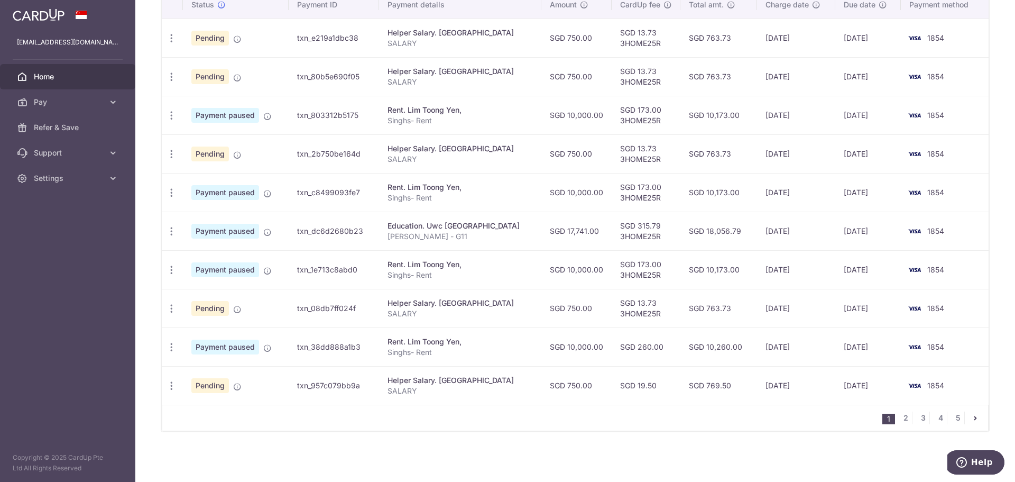
click at [262, 460] on div "× Pause Schedule Pause all future payments in this series Pause just this one p…" at bounding box center [575, 241] width 880 height 482
click at [116, 182] on icon at bounding box center [113, 178] width 11 height 11
click at [49, 230] on span "Logout" at bounding box center [69, 229] width 70 height 11
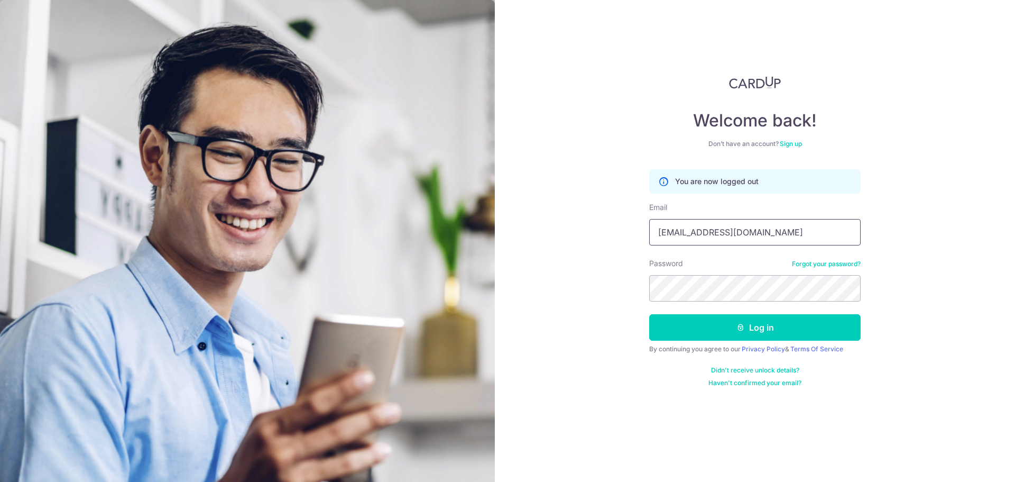
click at [782, 235] on input "hydseasing@gmail.com" at bounding box center [755, 232] width 212 height 26
type input "[EMAIL_ADDRESS][DOMAIN_NAME]"
click at [772, 330] on button "Log in" at bounding box center [755, 327] width 212 height 26
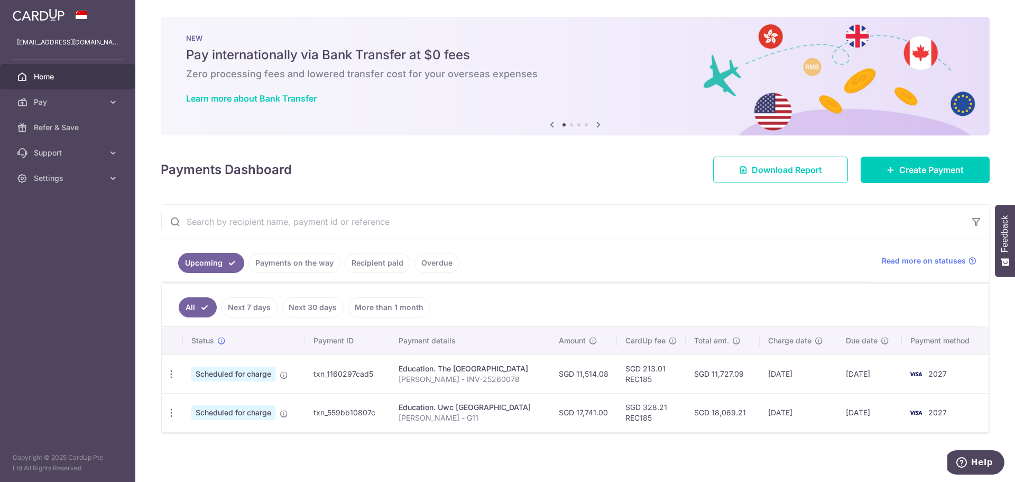
click at [680, 438] on div "× Pause Schedule Pause all future payments in this series Pause just this one p…" at bounding box center [575, 241] width 880 height 482
